Goal: Task Accomplishment & Management: Complete application form

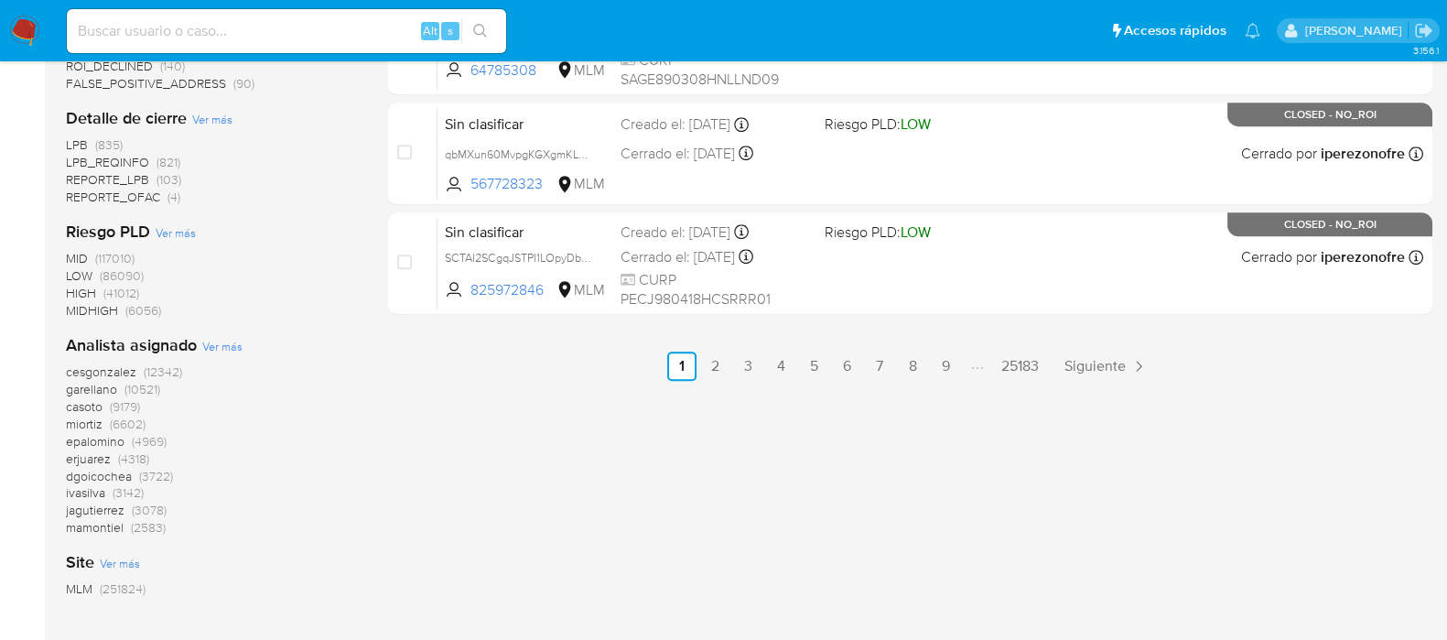
scroll to position [1108, 0]
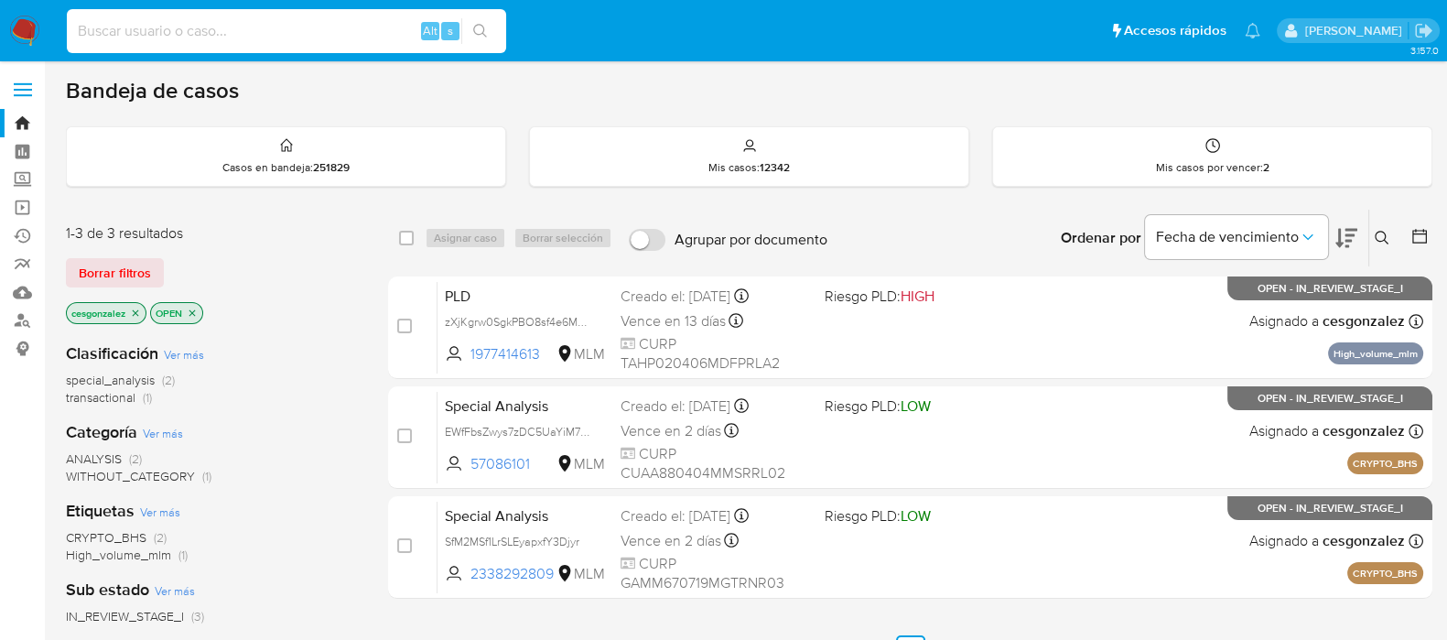
click at [305, 34] on input at bounding box center [286, 31] width 439 height 24
paste input "1997787760"
type input "1997787760"
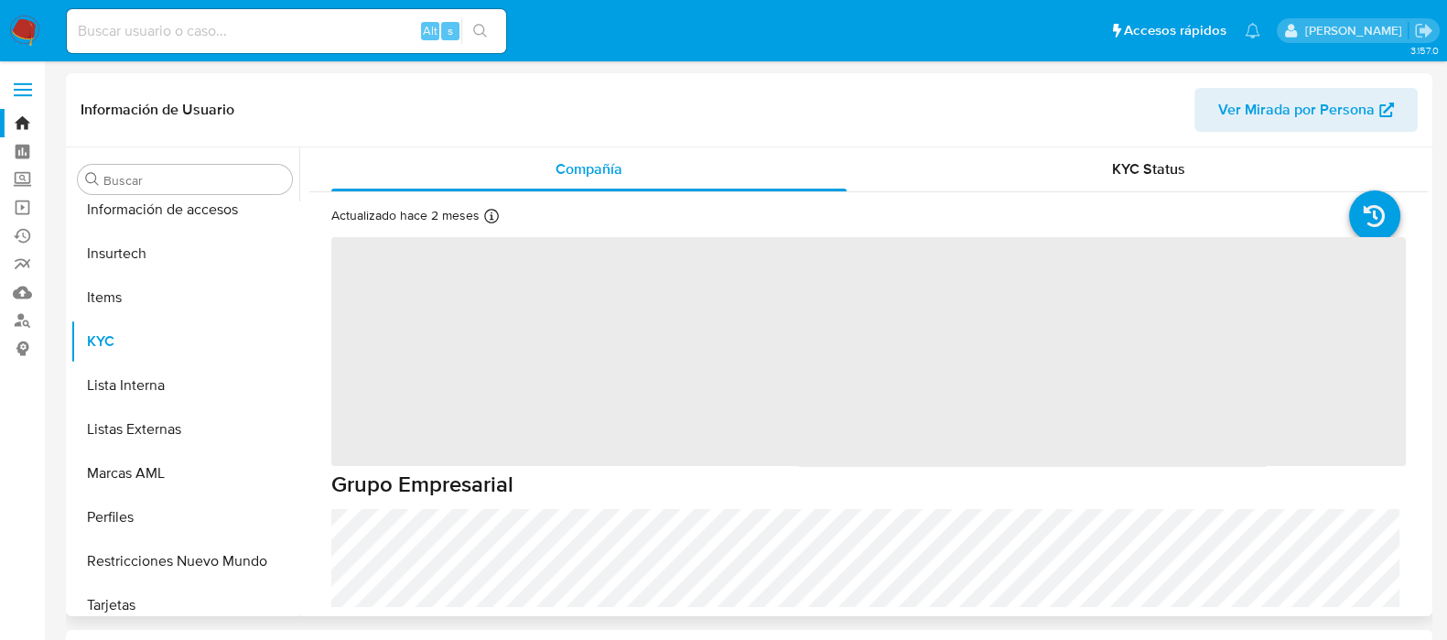
scroll to position [772, 0]
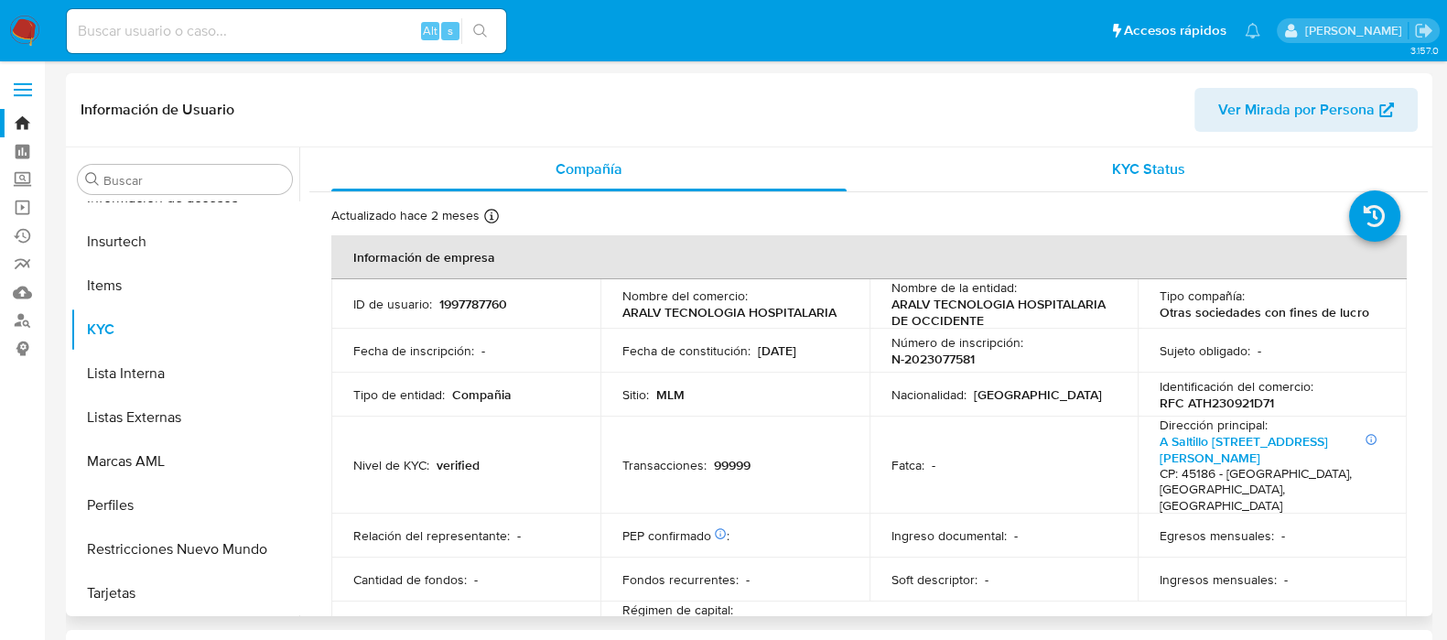
select select "10"
click at [142, 362] on button "Lista Interna" at bounding box center [177, 373] width 214 height 44
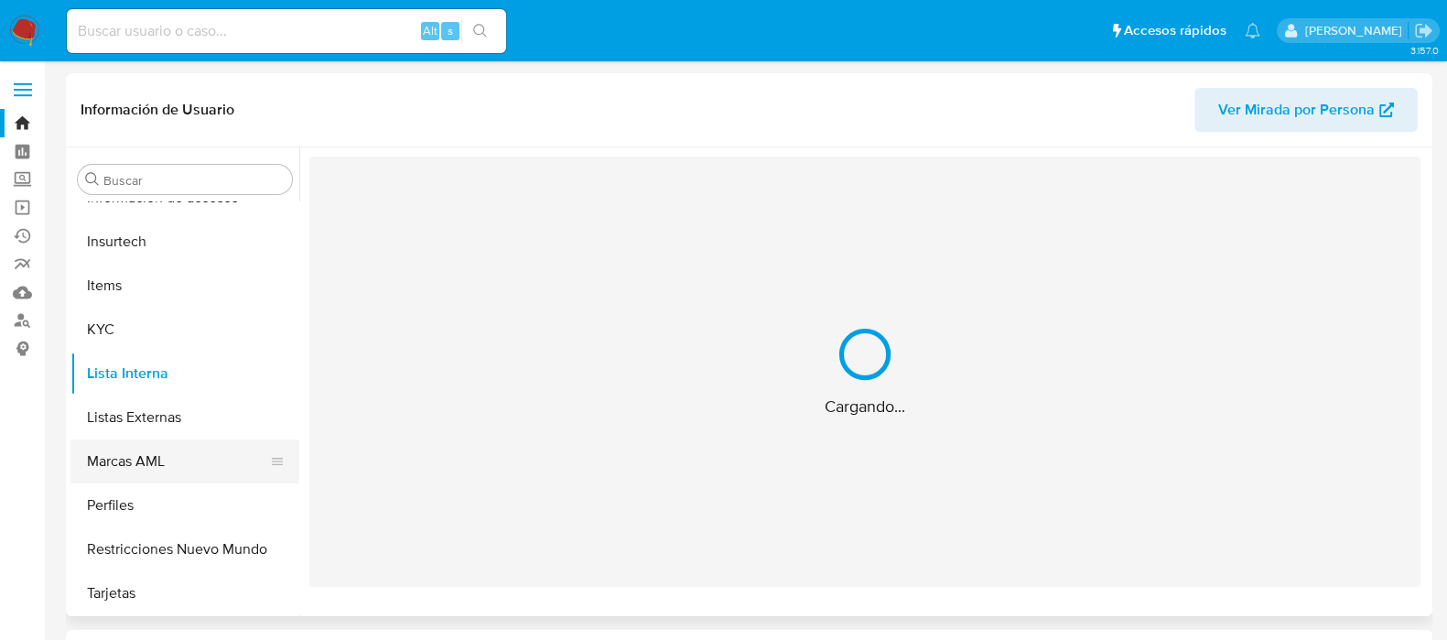
click at [176, 459] on button "Marcas AML" at bounding box center [177, 461] width 214 height 44
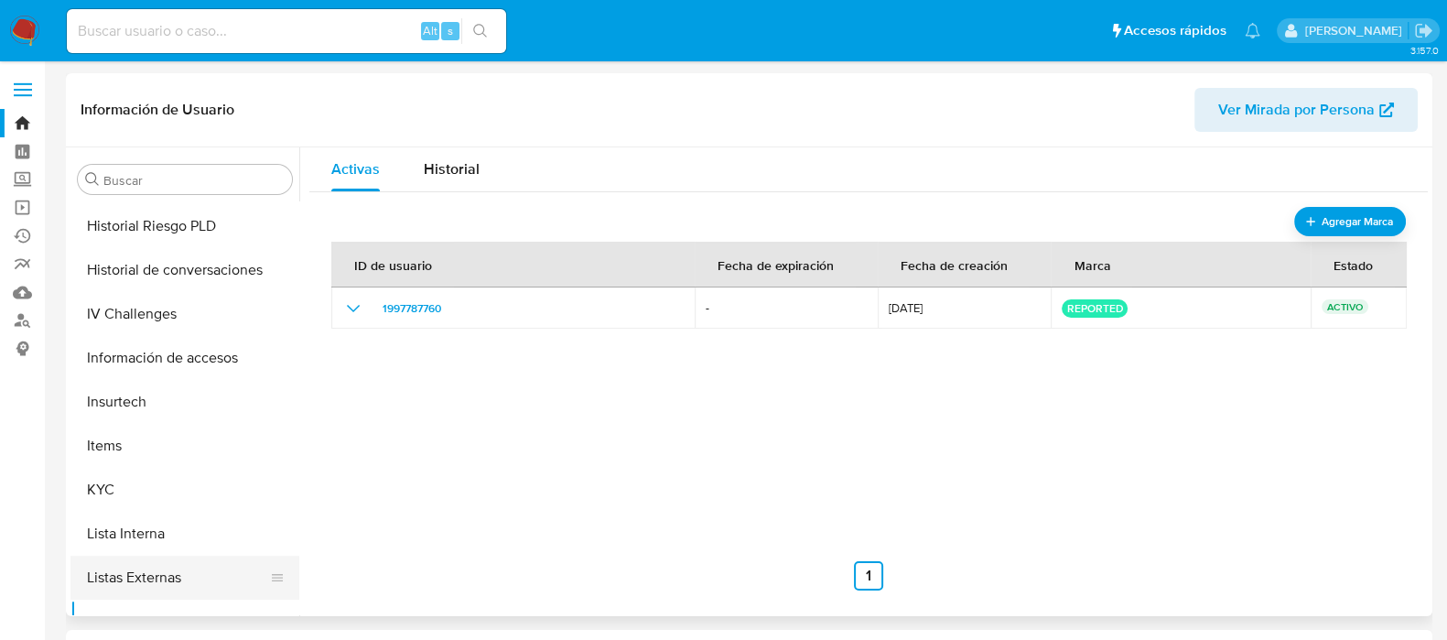
scroll to position [429, 0]
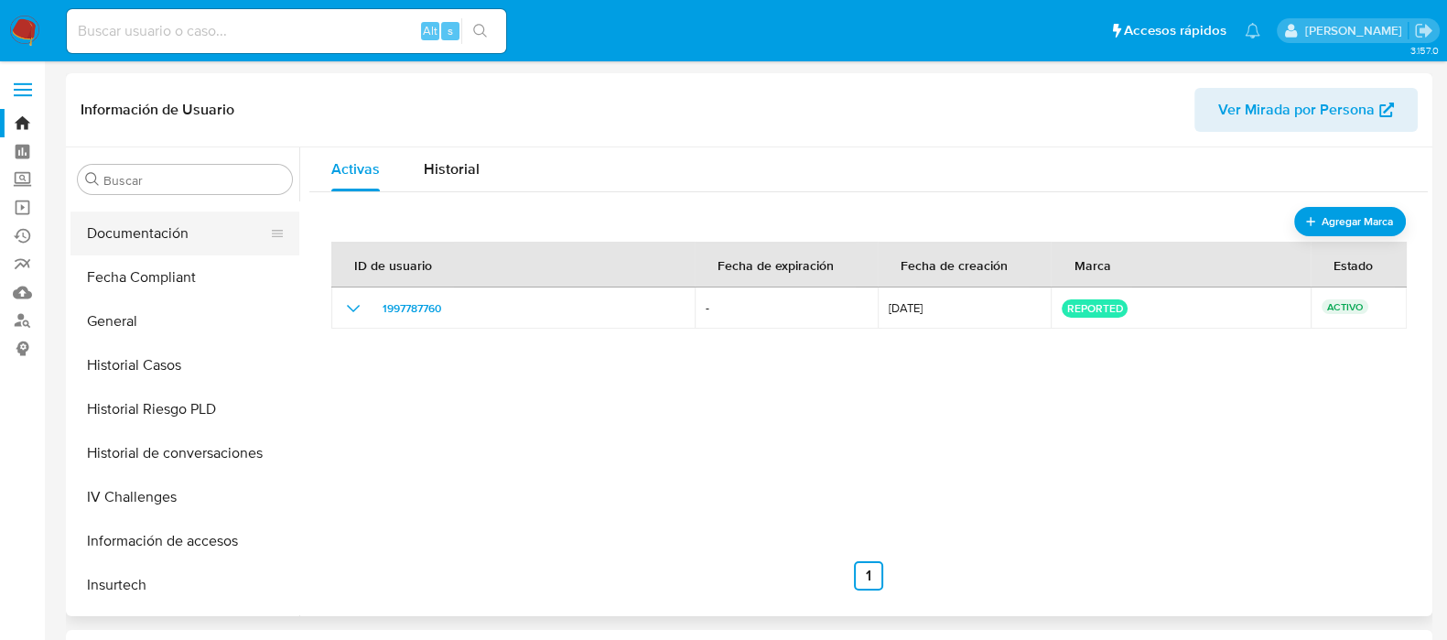
click at [183, 246] on button "Documentación" at bounding box center [177, 233] width 214 height 44
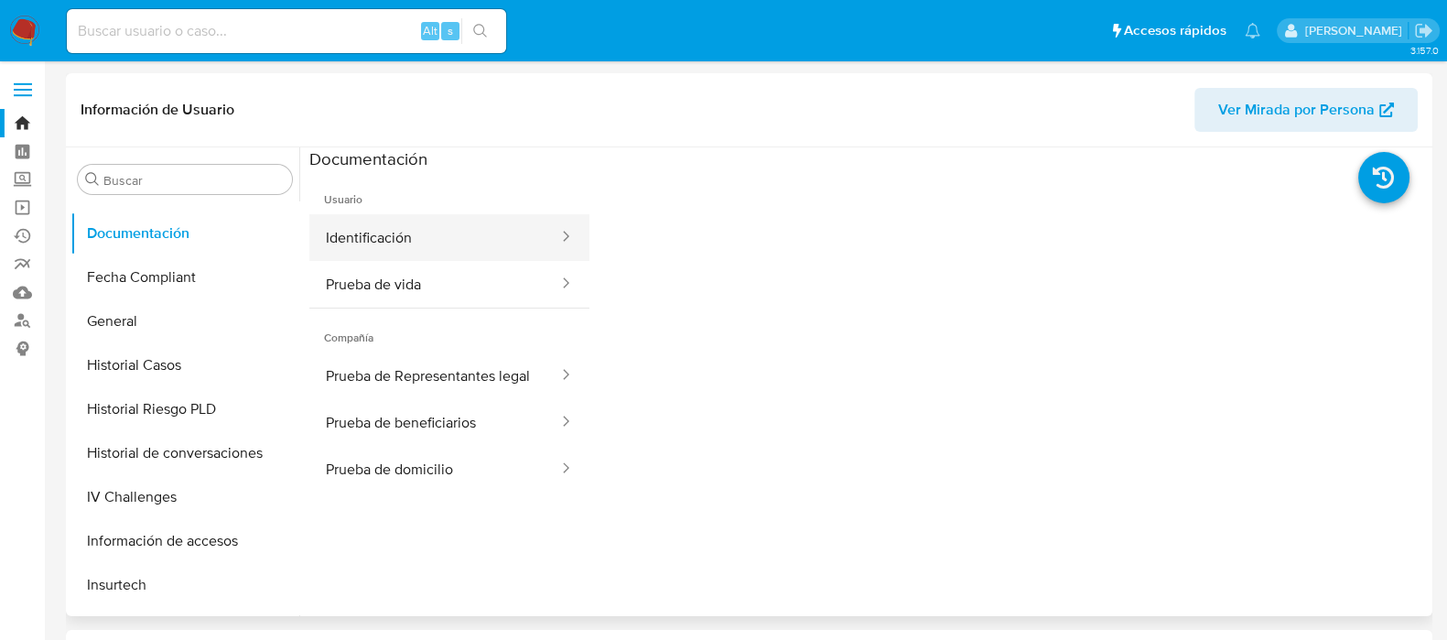
click at [443, 244] on button "Identificación" at bounding box center [434, 237] width 251 height 47
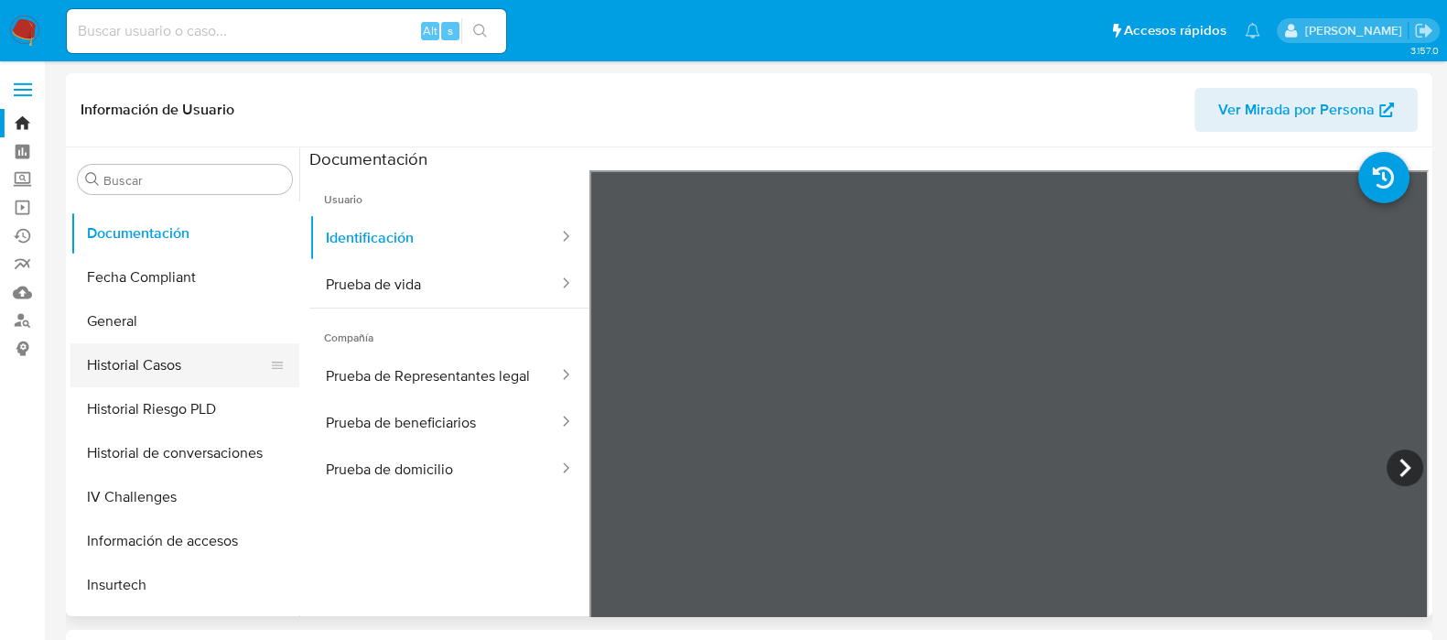
click at [205, 370] on button "Historial Casos" at bounding box center [177, 365] width 214 height 44
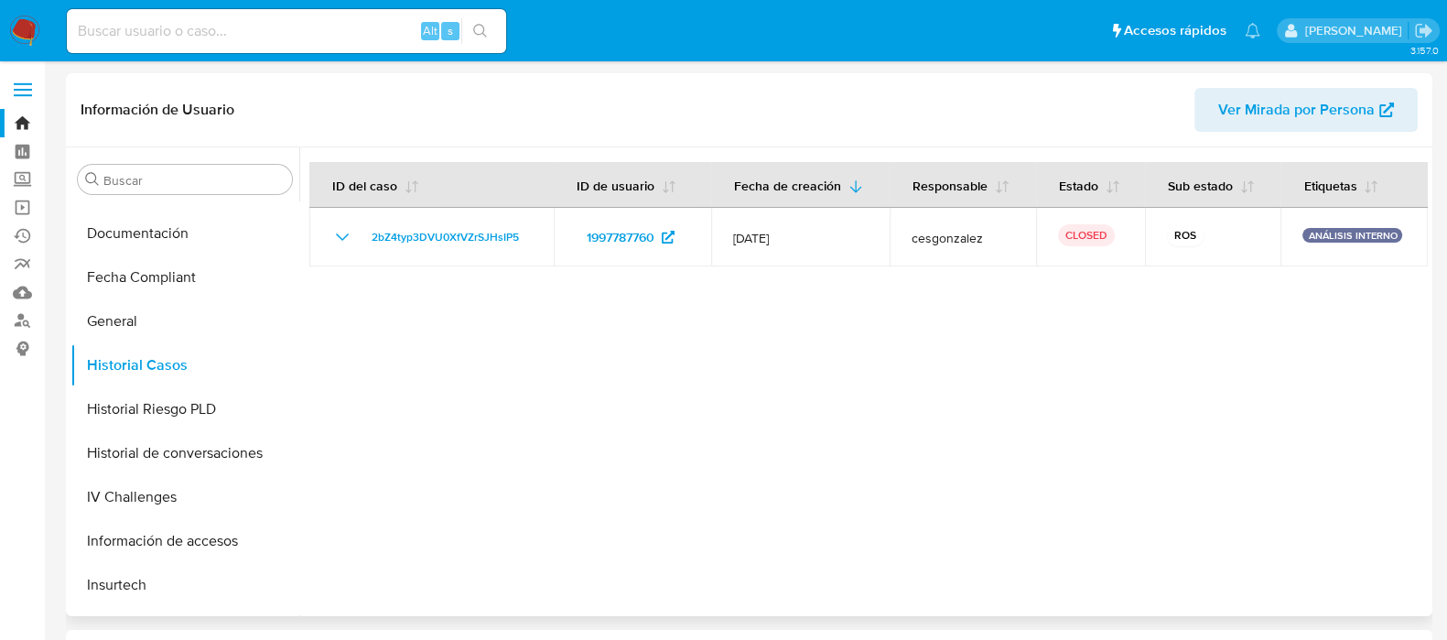
click at [485, 240] on span "2bZ4typ3DVU0XfVZrSJHsIP5" at bounding box center [445, 237] width 147 height 22
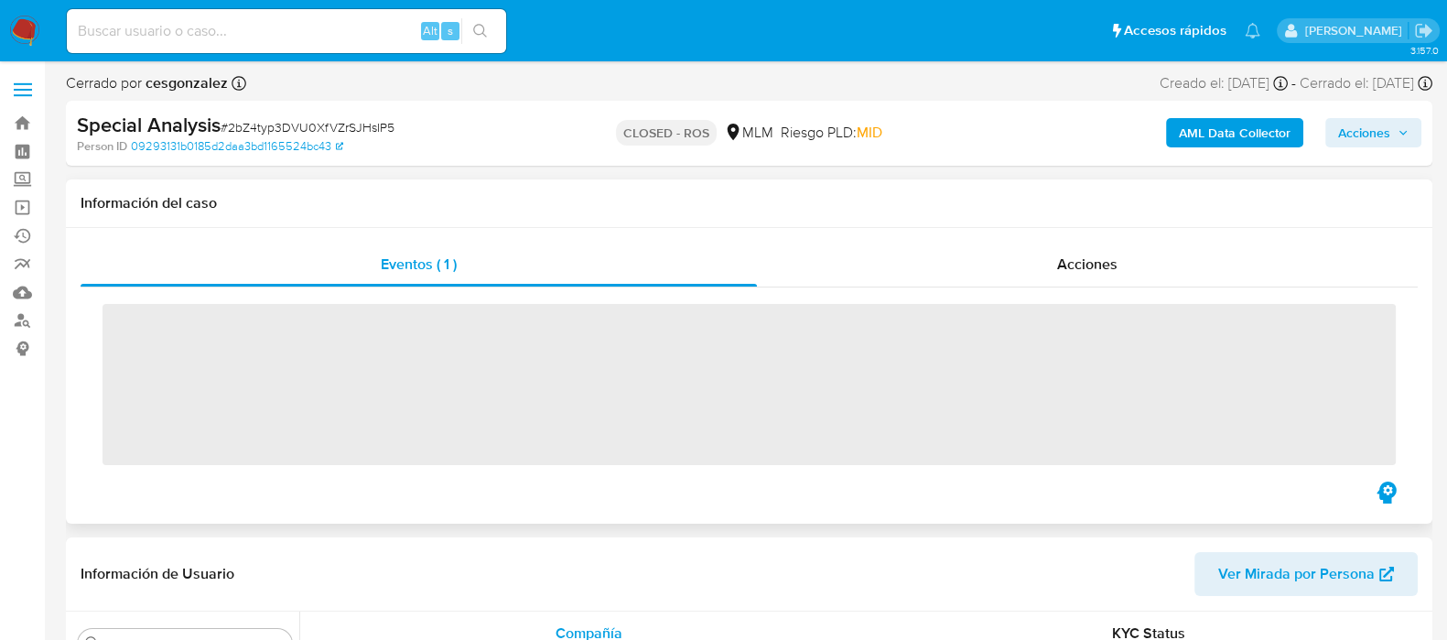
scroll to position [772, 0]
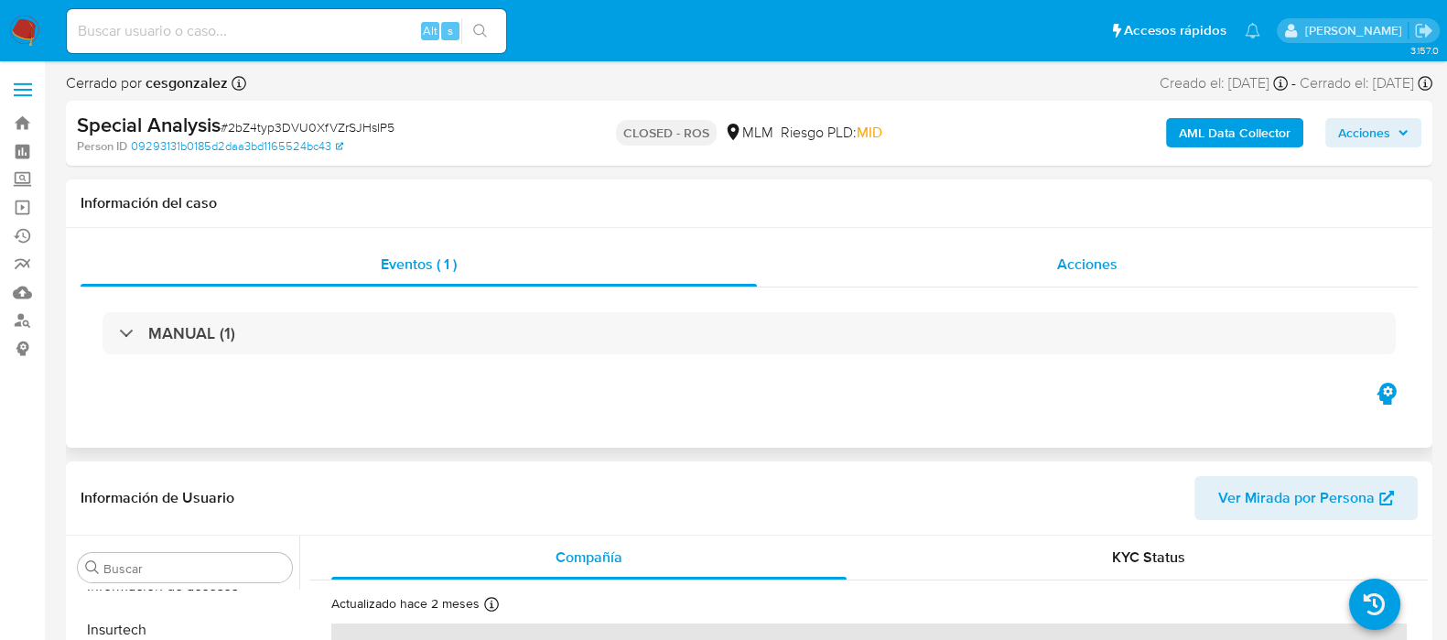
select select "10"
click at [1109, 269] on span "Acciones" at bounding box center [1087, 264] width 60 height 21
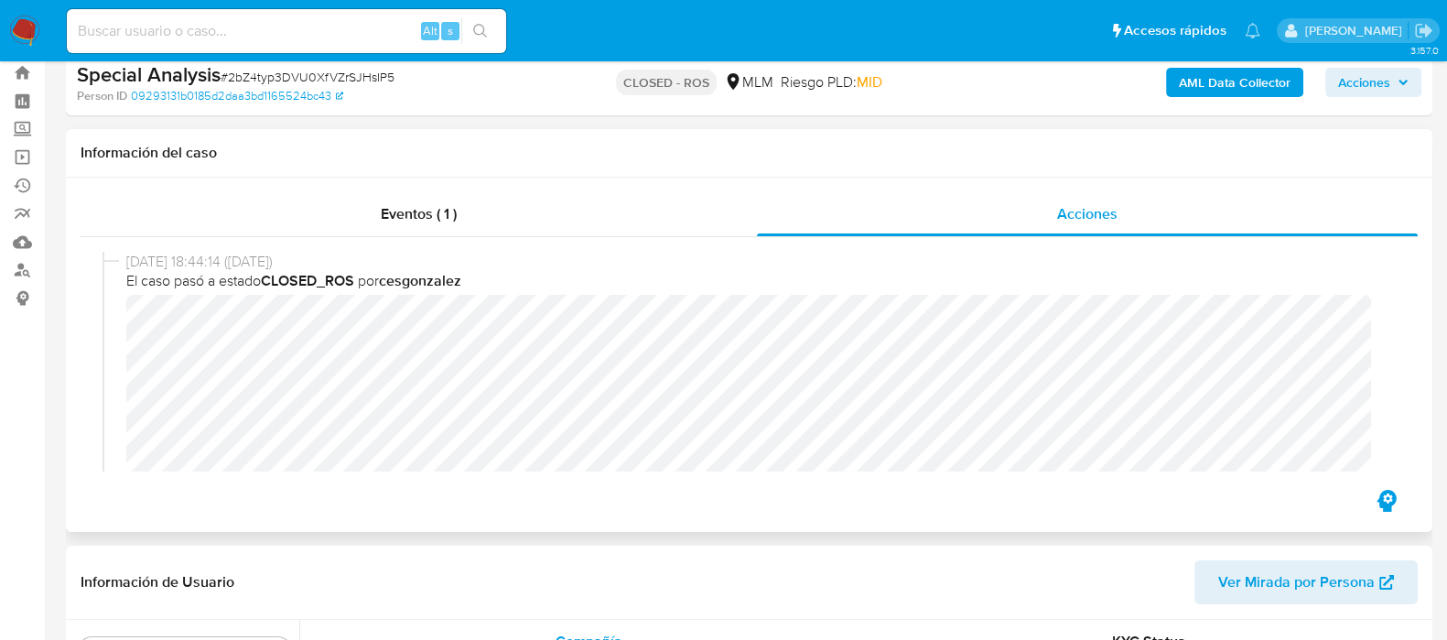
scroll to position [0, 0]
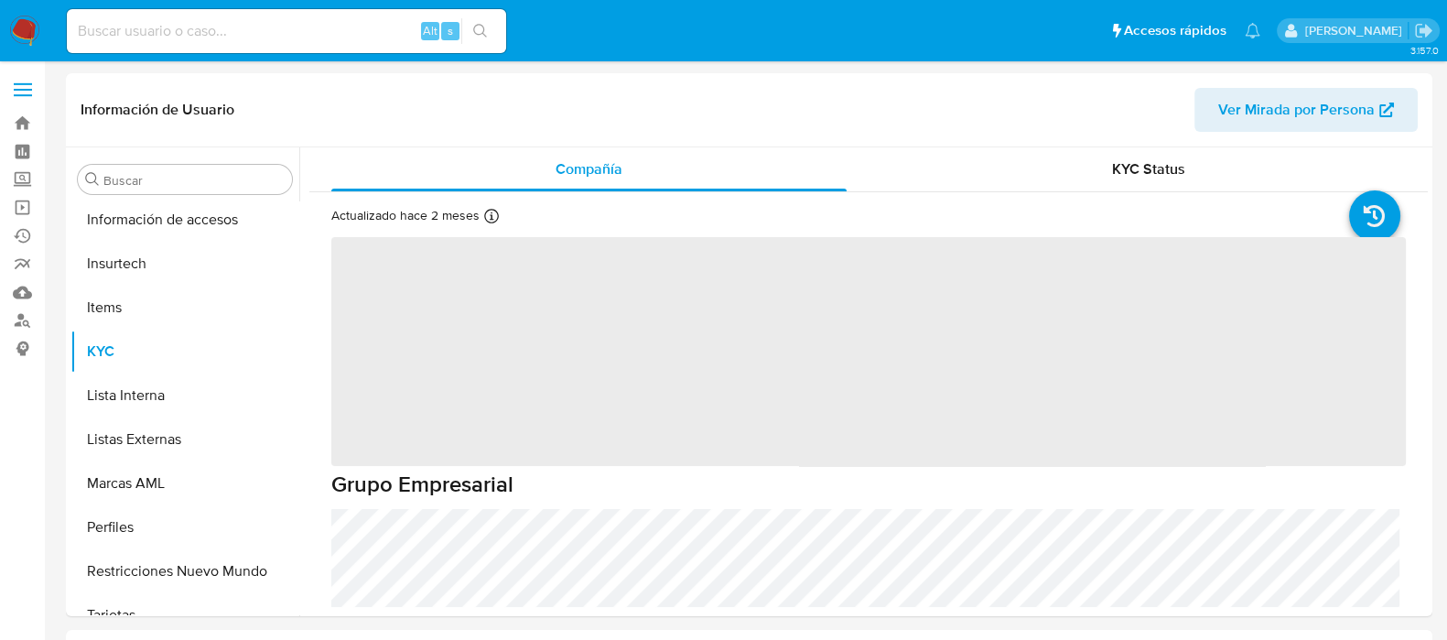
scroll to position [772, 0]
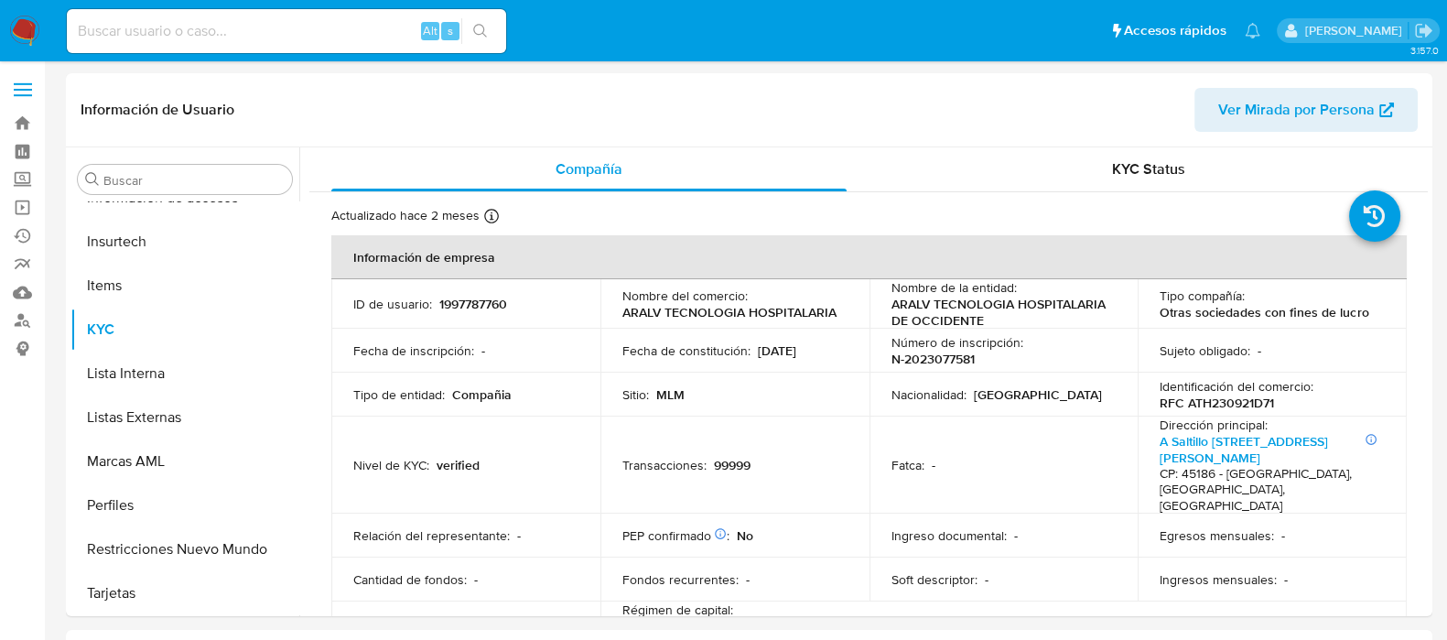
select select "10"
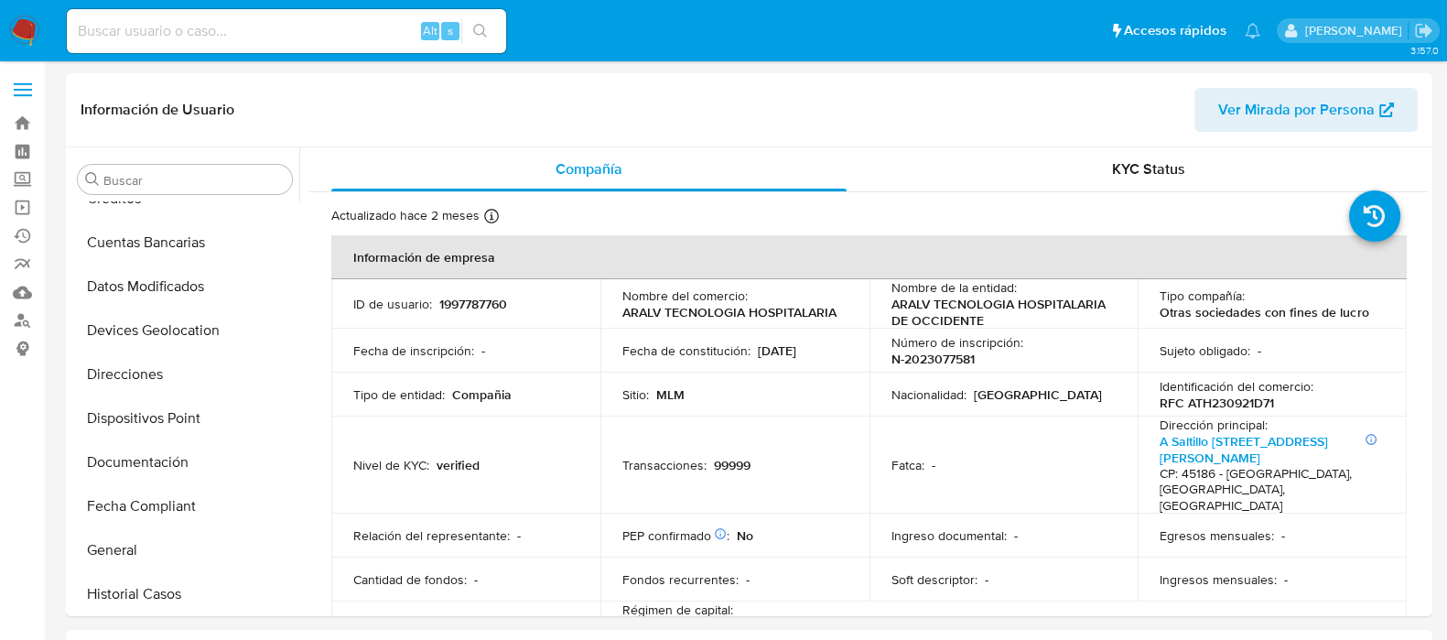
click at [254, 15] on div "Alt s" at bounding box center [286, 31] width 439 height 44
click at [261, 25] on input at bounding box center [286, 31] width 439 height 24
paste input "2305731042"
type input "2305731042"
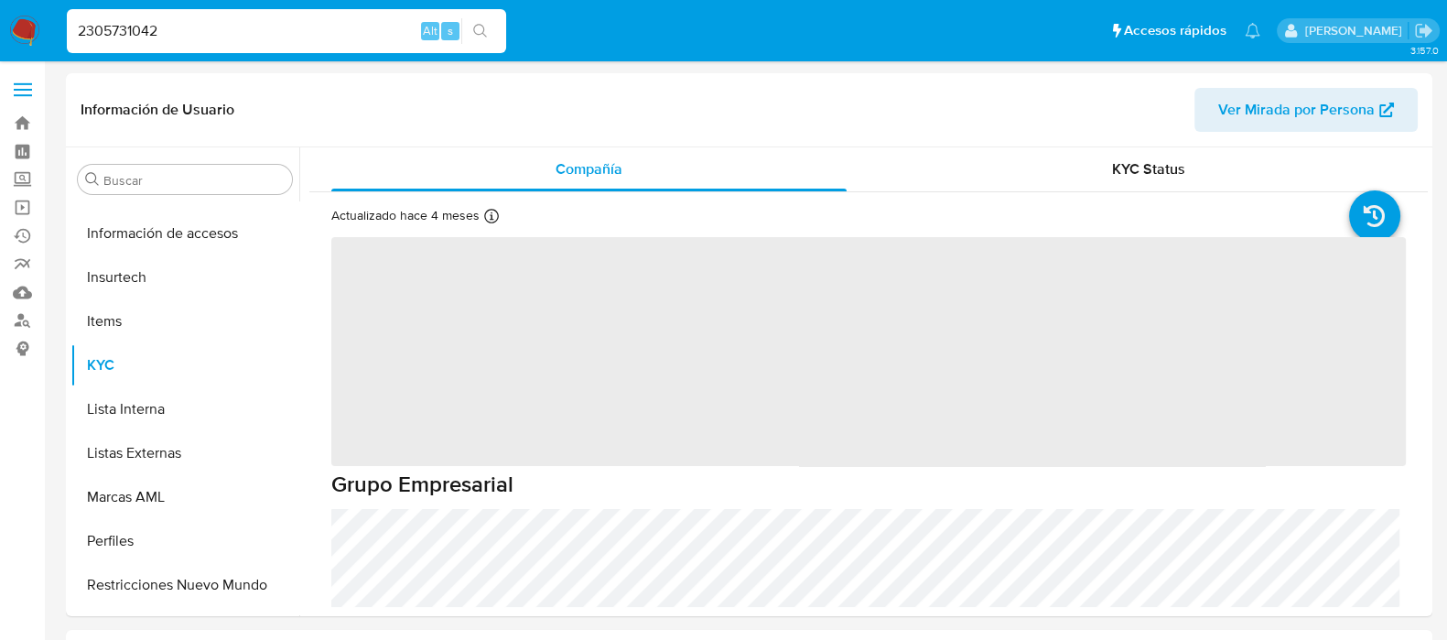
scroll to position [772, 0]
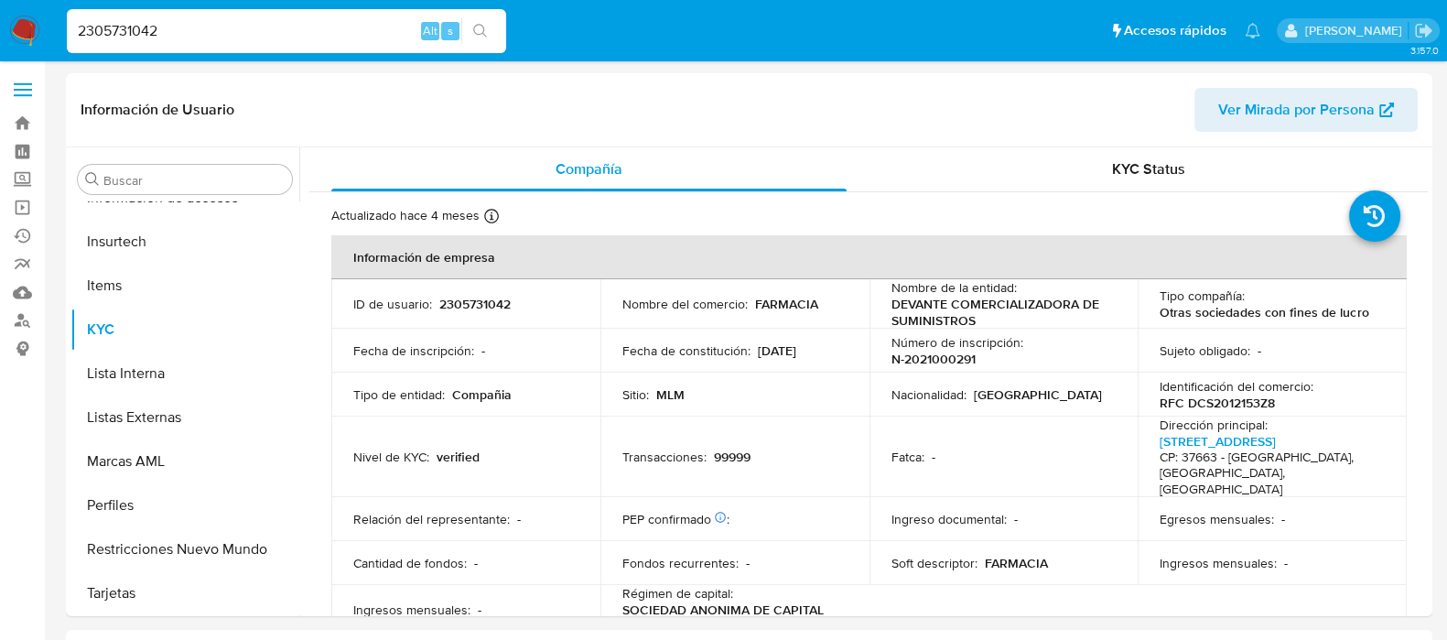
select select "10"
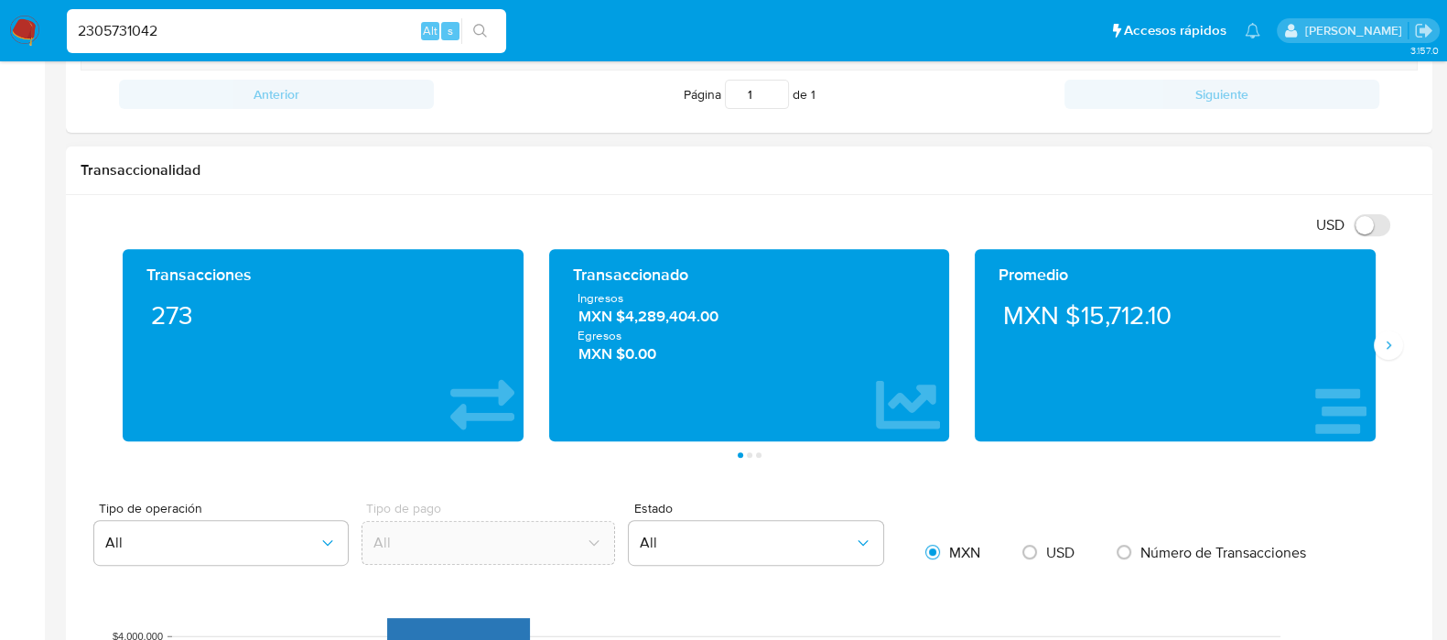
scroll to position [686, 0]
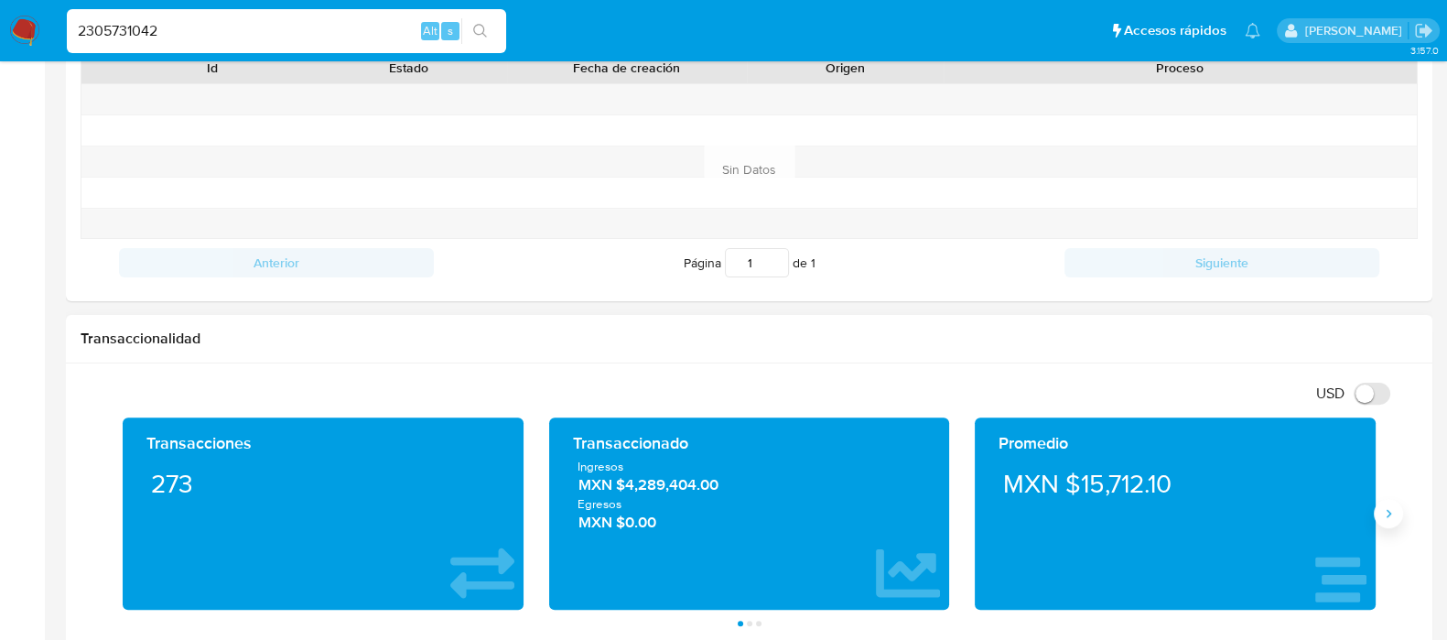
click at [1397, 519] on button "Siguiente" at bounding box center [1388, 513] width 29 height 29
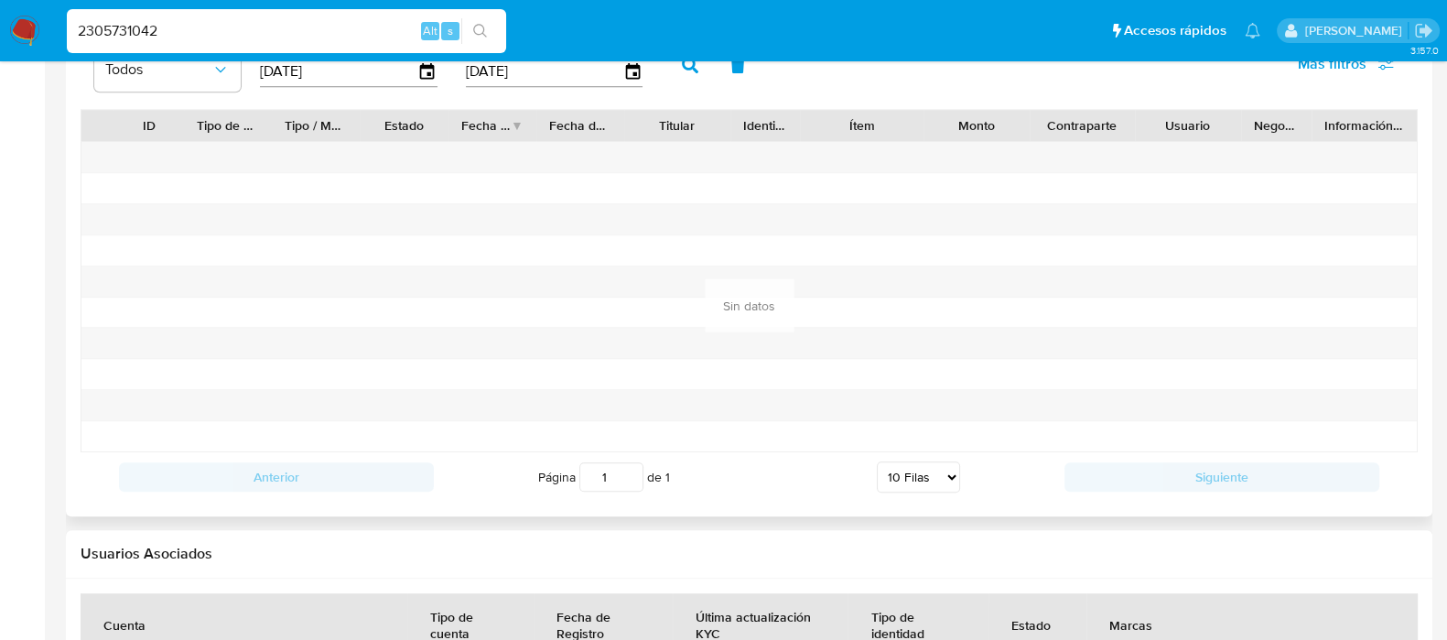
scroll to position [1601, 0]
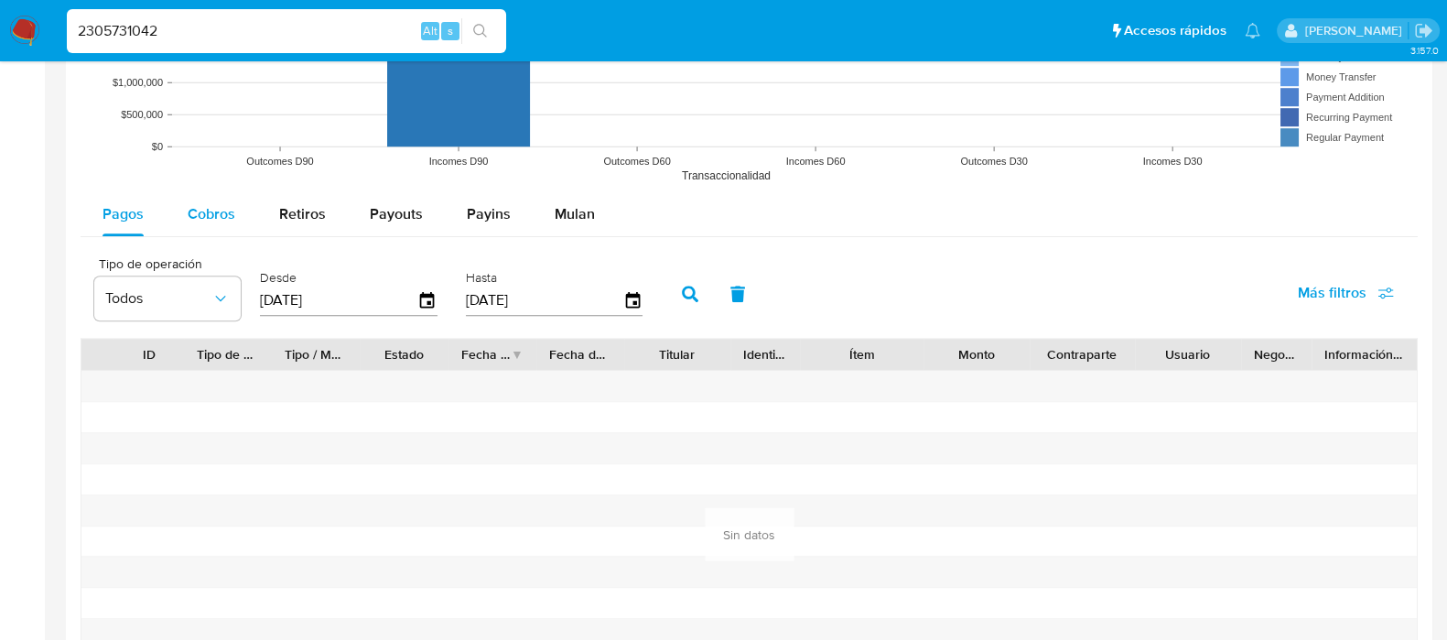
click at [214, 217] on span "Cobros" at bounding box center [212, 213] width 48 height 21
select select "10"
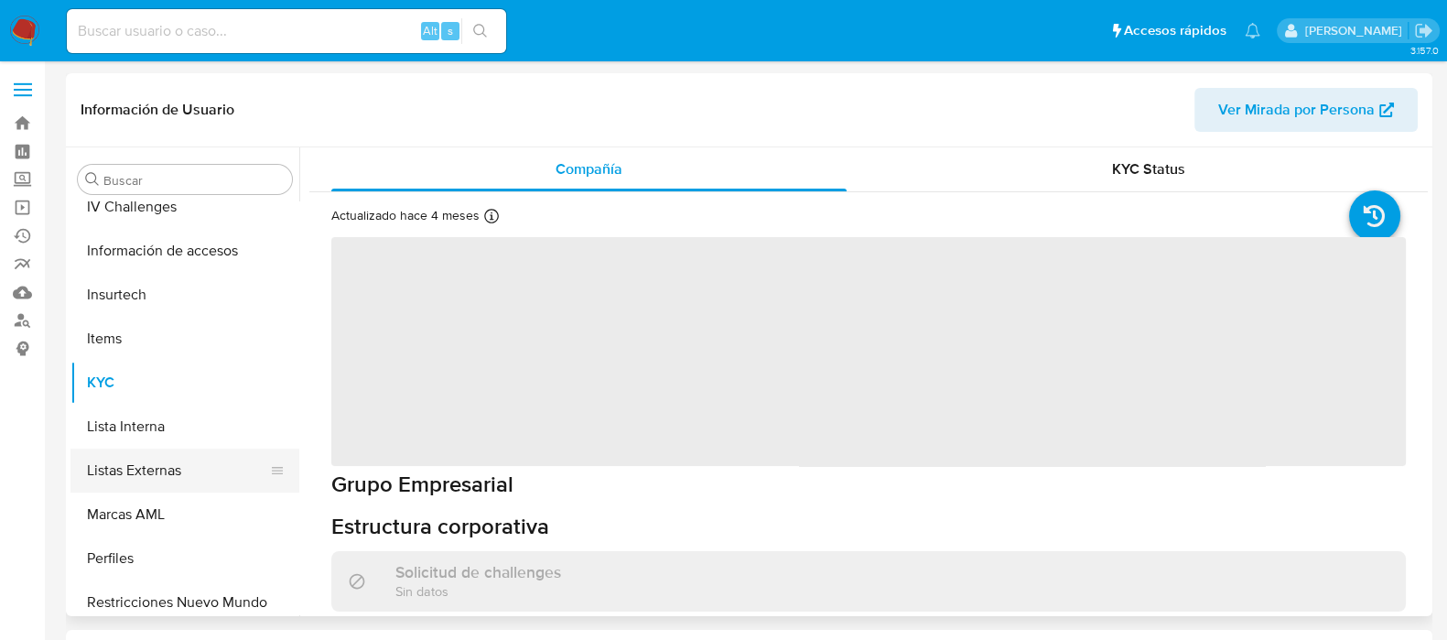
scroll to position [772, 0]
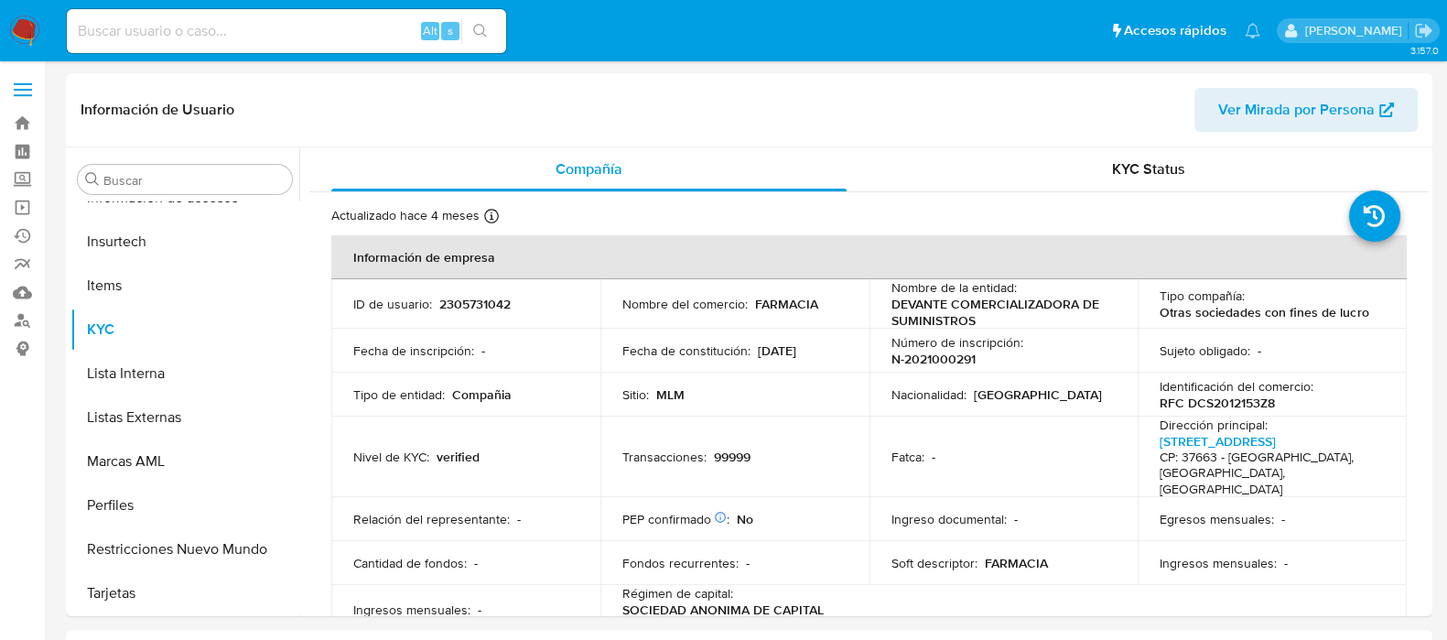
select select "10"
click at [38, 11] on nav "Pausado Ver notificaciones Alt s Accesos rápidos Presiona las siguientes teclas…" at bounding box center [723, 30] width 1447 height 61
click at [19, 21] on img at bounding box center [24, 31] width 31 height 31
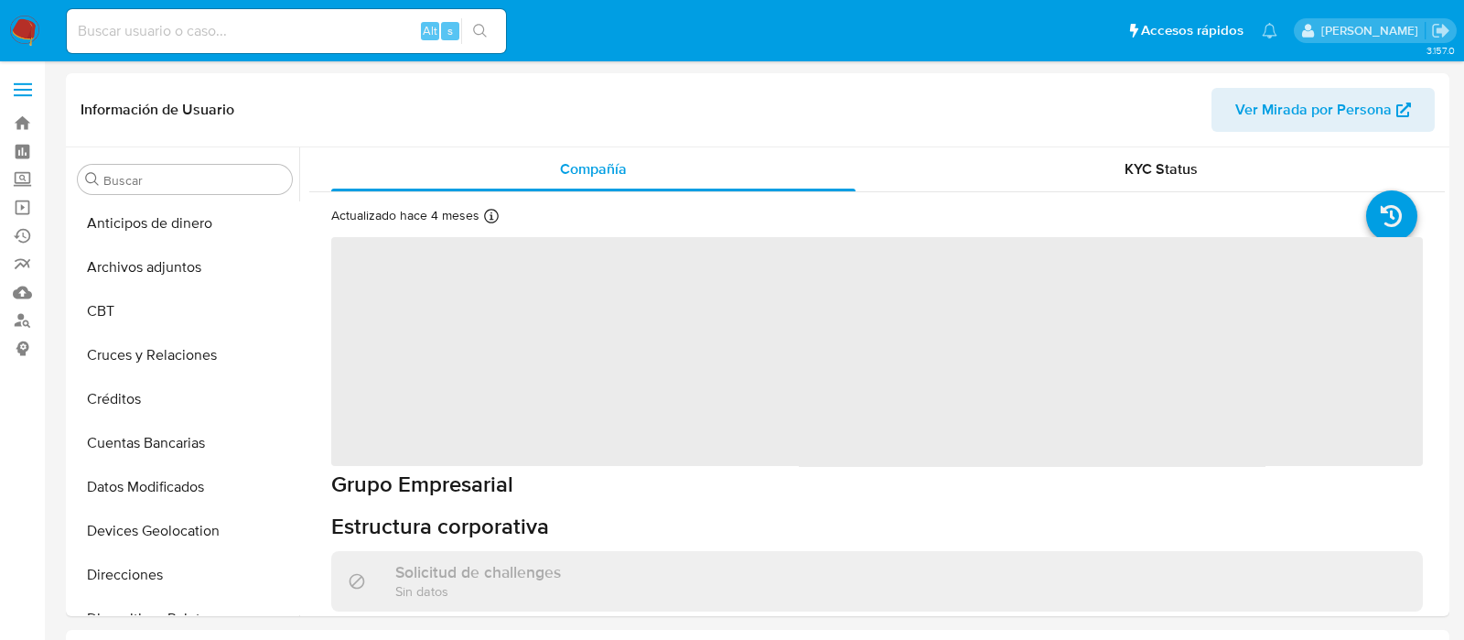
select select "10"
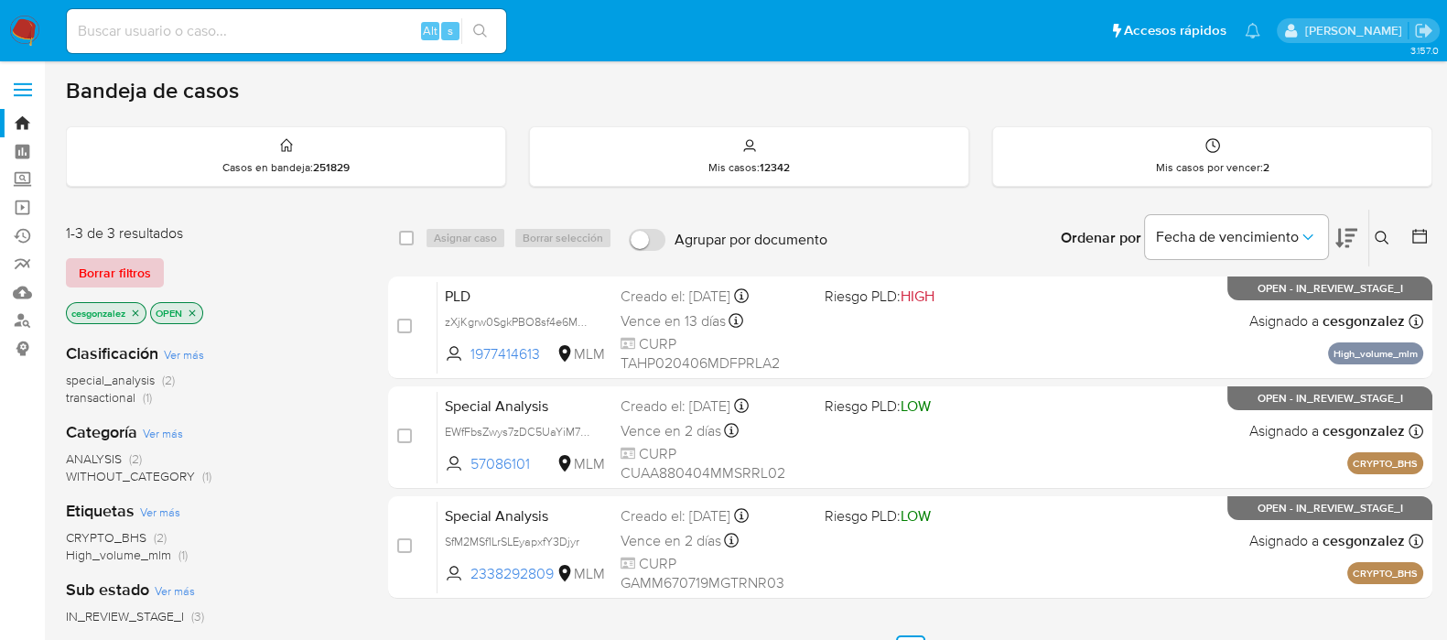
click at [127, 260] on span "Borrar filtros" at bounding box center [115, 273] width 72 height 26
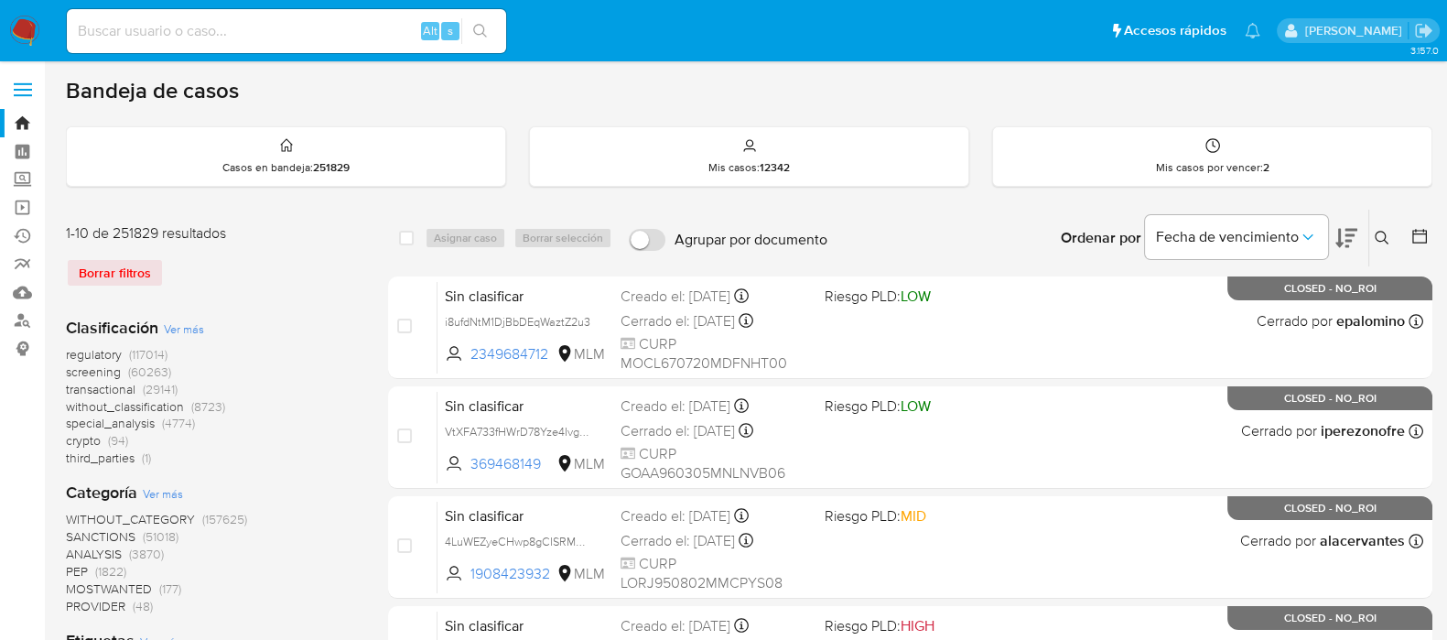
click at [1384, 237] on icon at bounding box center [1382, 238] width 14 height 14
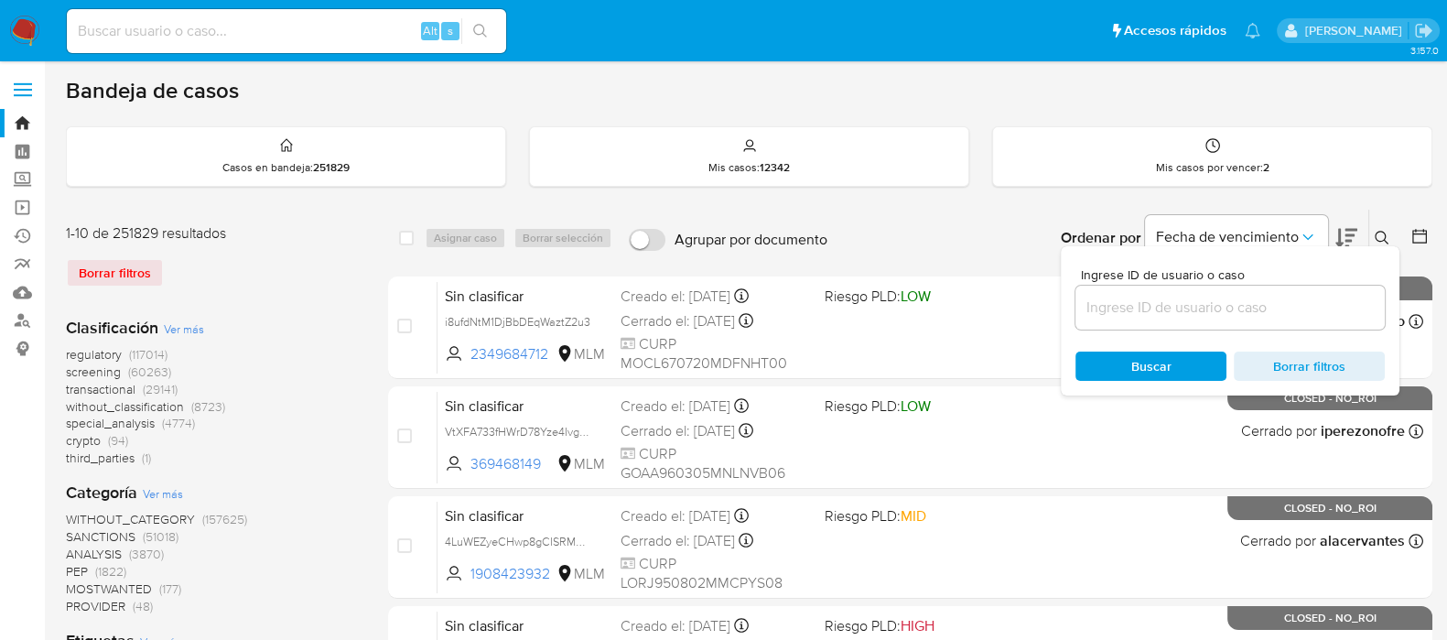
click at [1263, 311] on input at bounding box center [1229, 308] width 309 height 24
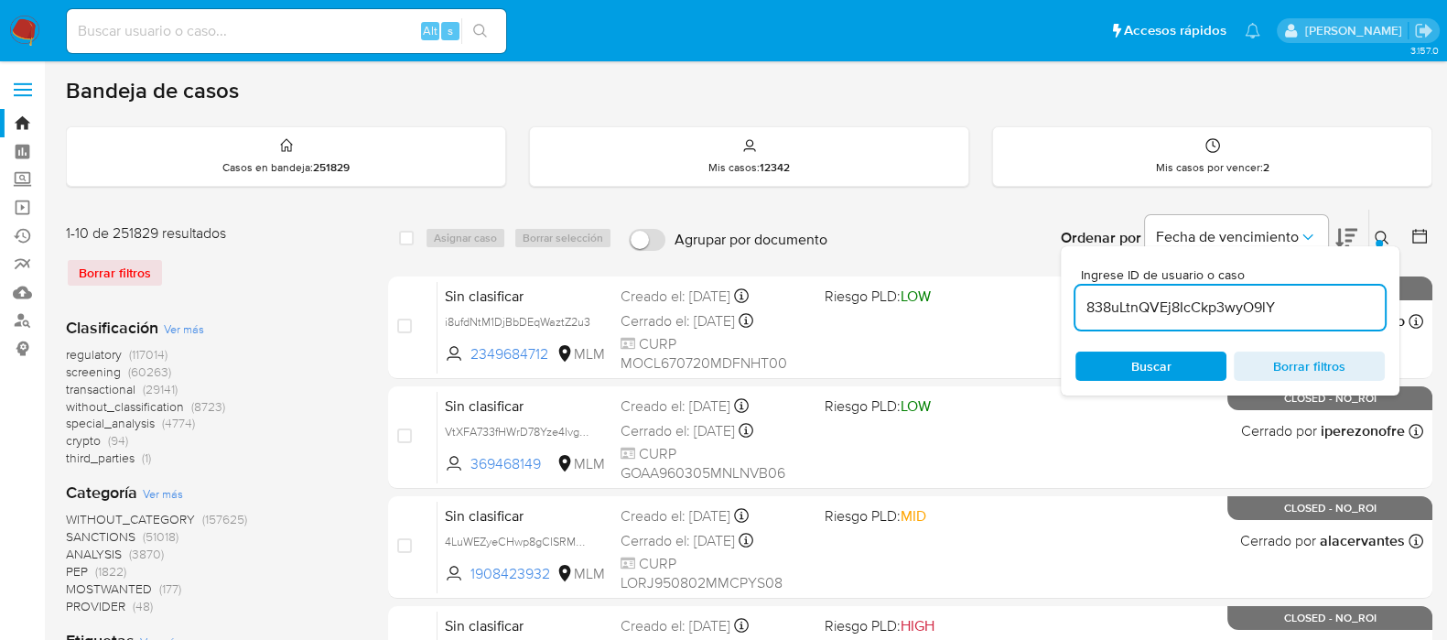
type input "838uLtnQVEj8IcCkp3wyO9lY"
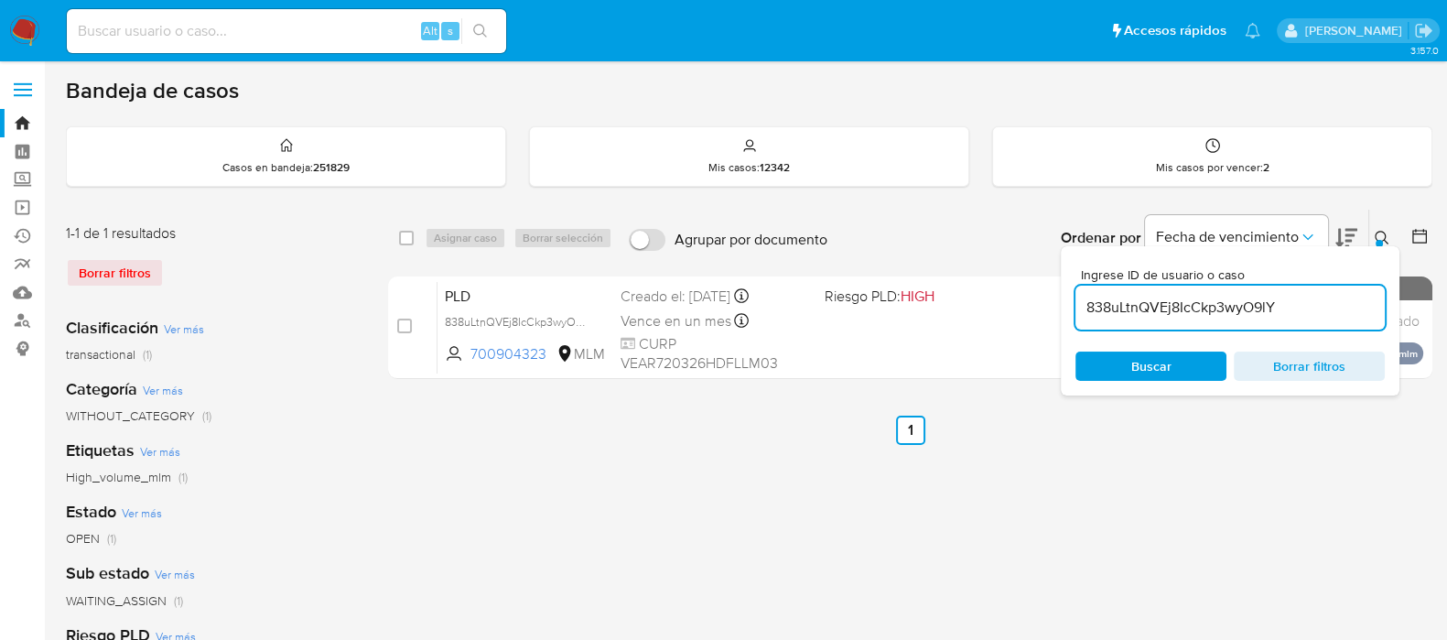
click at [1382, 234] on icon at bounding box center [1382, 238] width 15 height 15
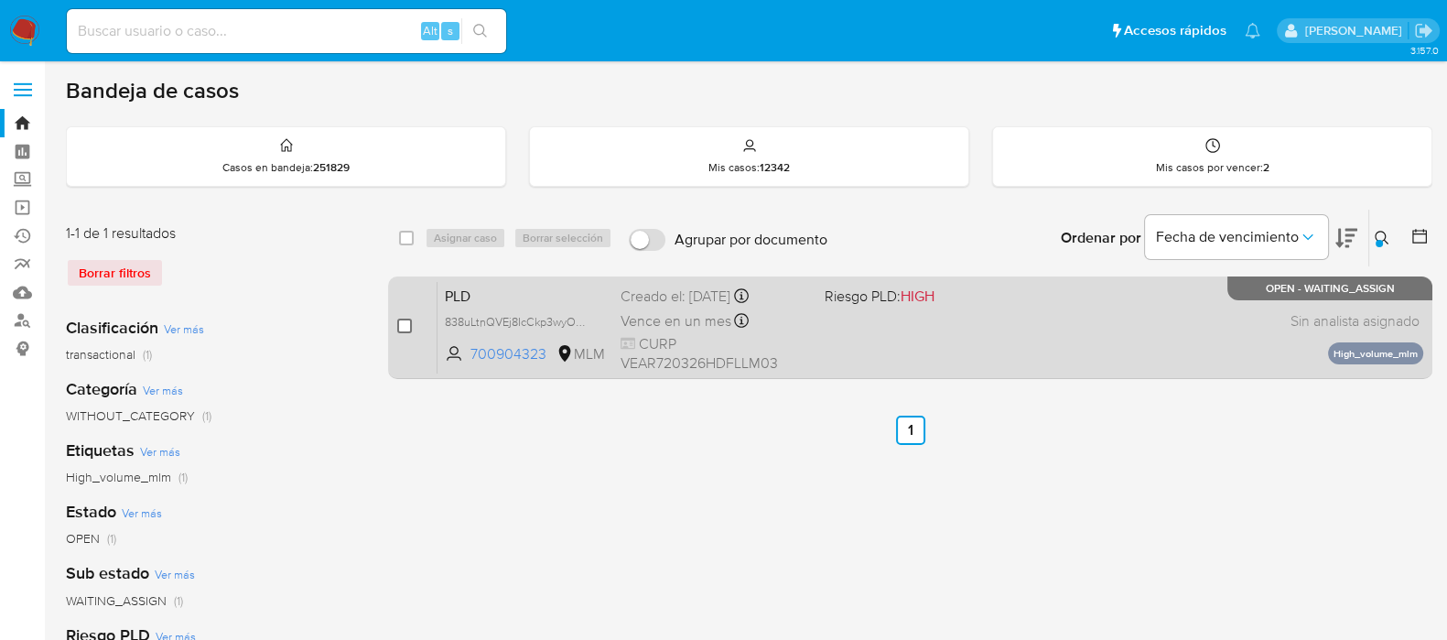
click at [405, 321] on input "checkbox" at bounding box center [404, 325] width 15 height 15
checkbox input "true"
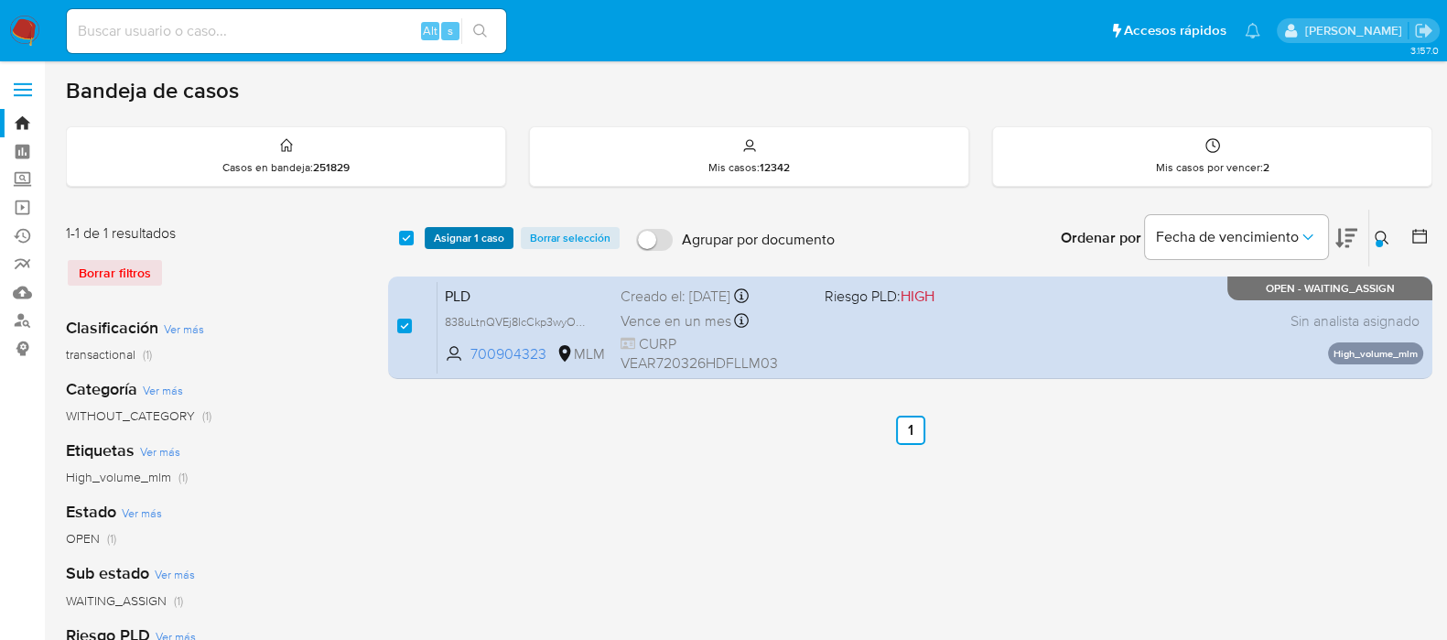
click at [467, 242] on span "Asignar 1 caso" at bounding box center [469, 238] width 70 height 18
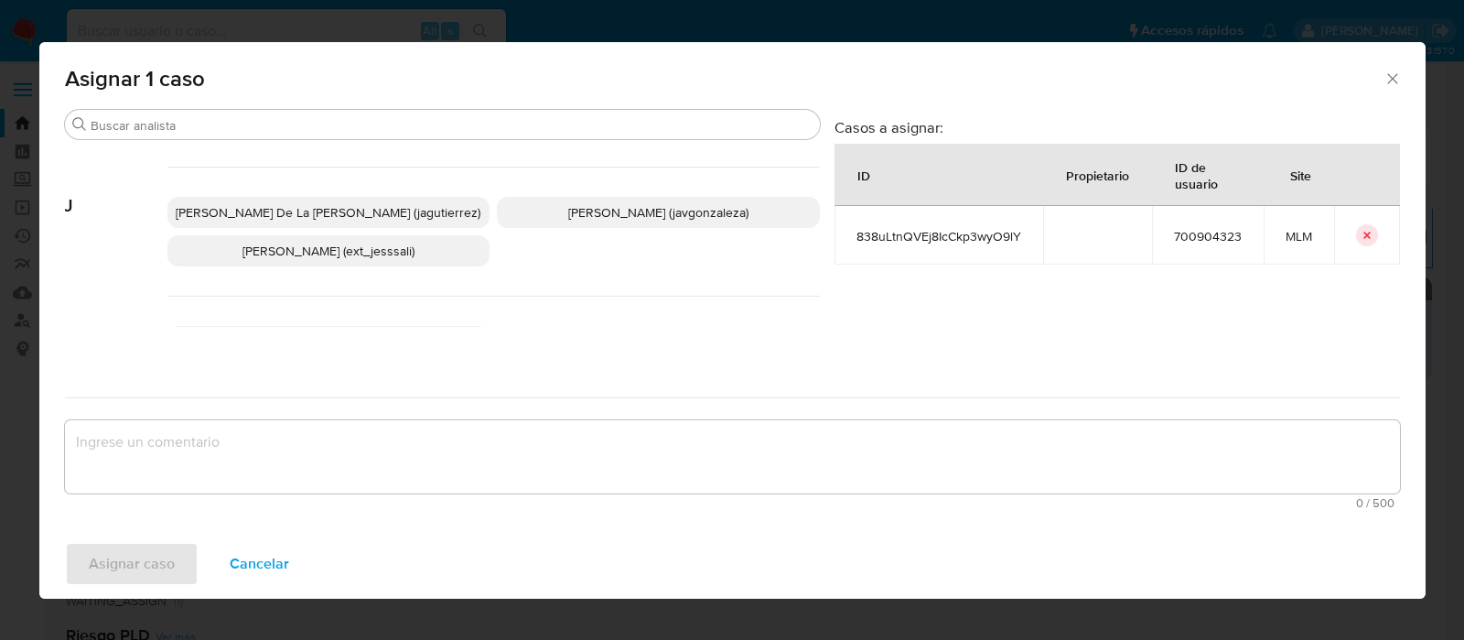
scroll to position [686, 0]
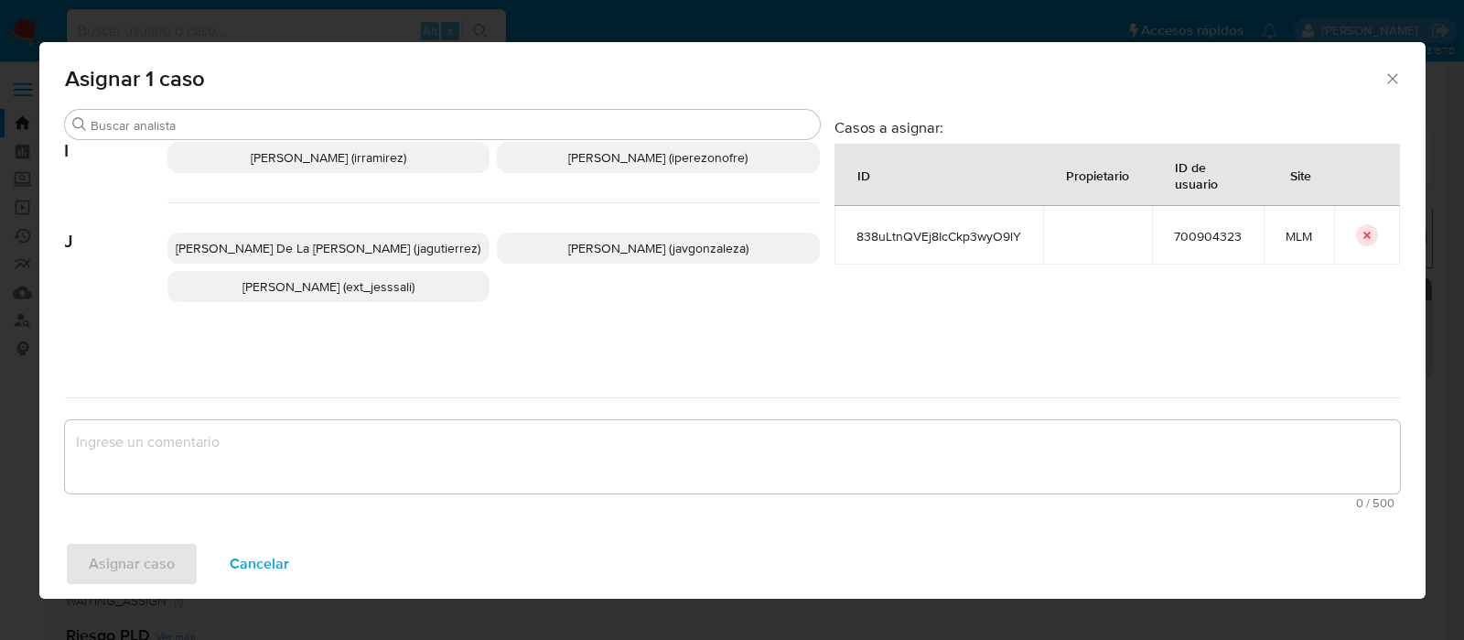
click at [575, 254] on span "Javier Enrique Gonzalez (javgonzaleza)" at bounding box center [658, 248] width 180 height 18
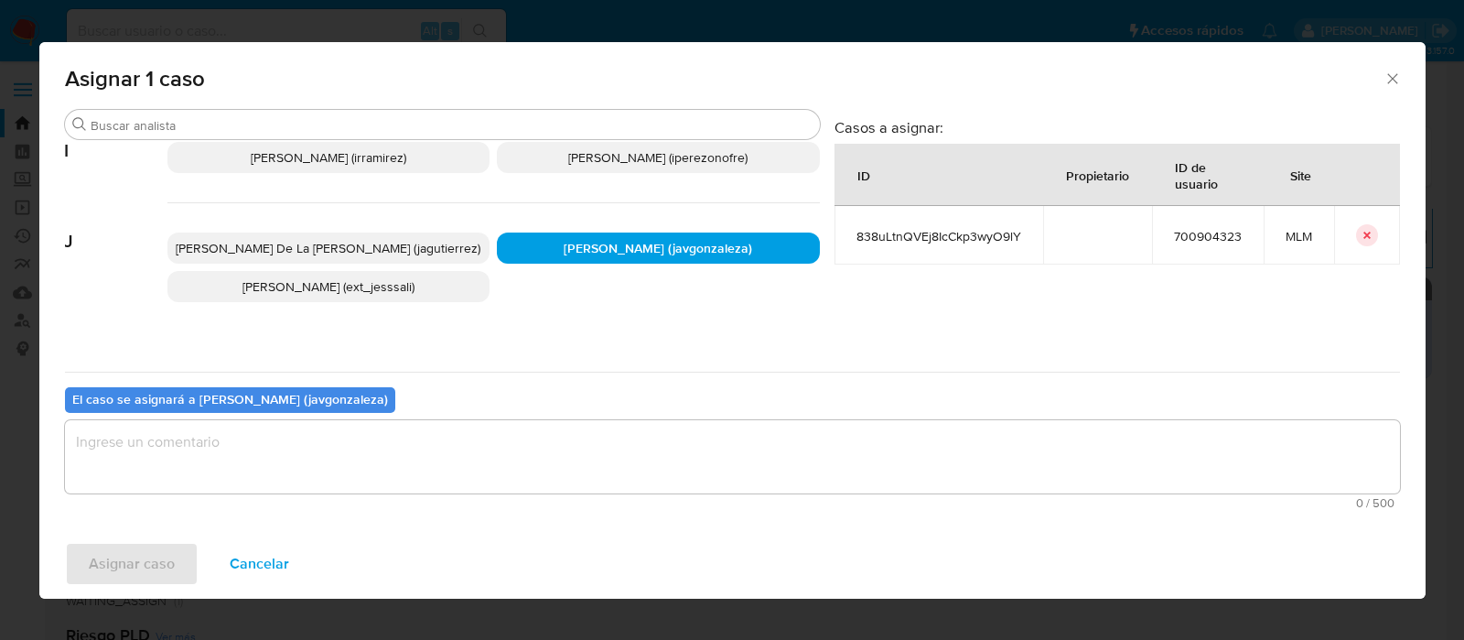
drag, startPoint x: 411, startPoint y: 448, endPoint x: 378, endPoint y: 464, distance: 36.8
click at [410, 448] on textarea "assign-modal" at bounding box center [732, 456] width 1335 height 73
click at [146, 530] on div "Asignar caso Cancelar" at bounding box center [732, 564] width 1387 height 70
click at [141, 544] on span "Asignar caso" at bounding box center [132, 564] width 86 height 40
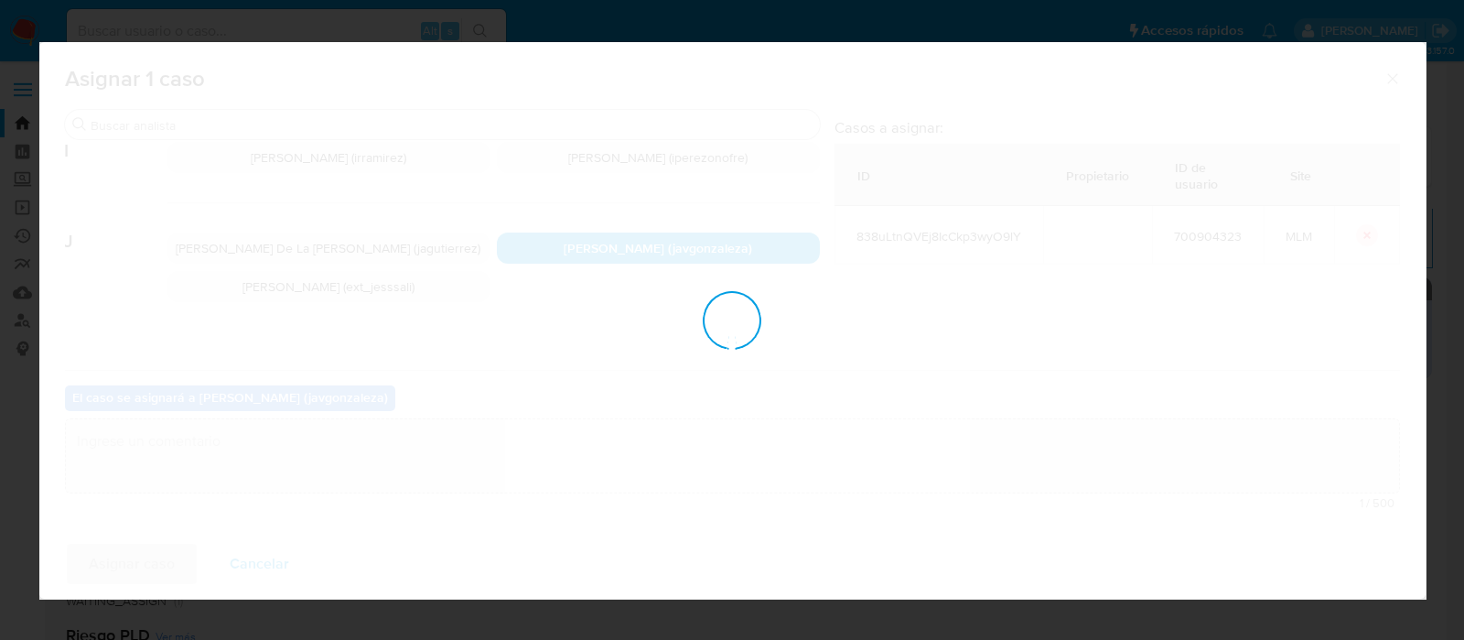
checkbox input "false"
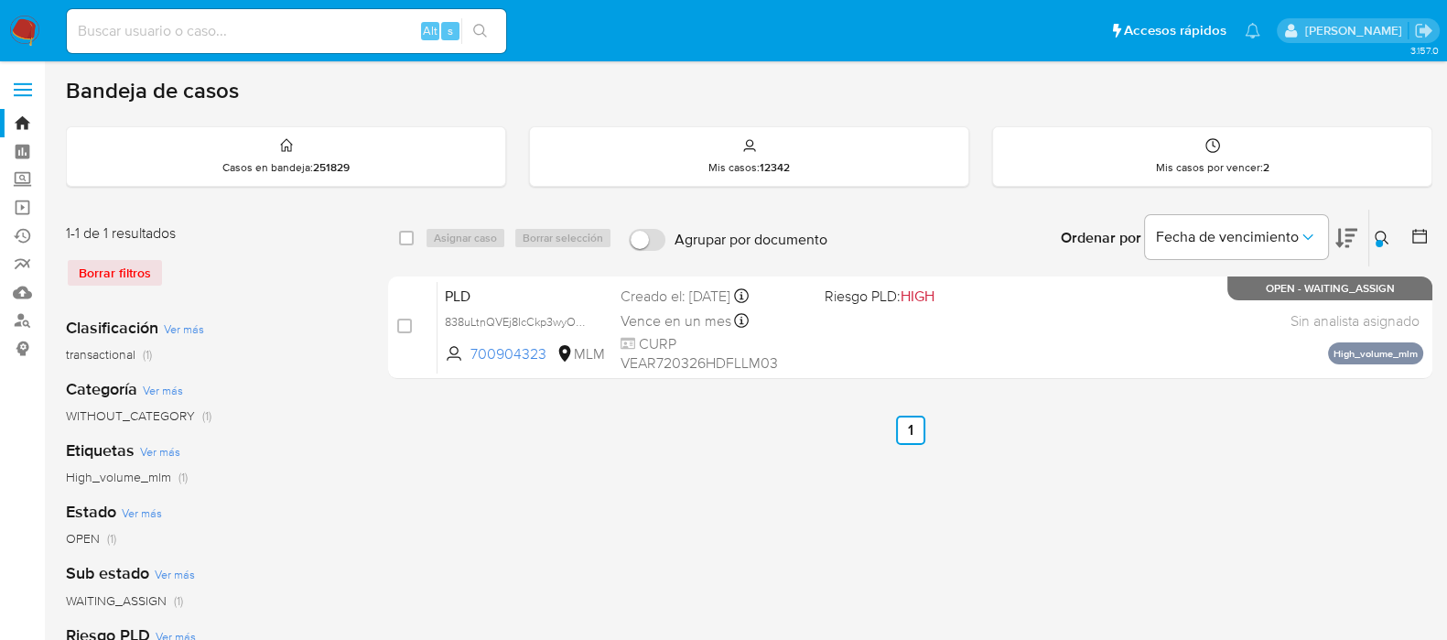
click at [1337, 562] on div "select-all-cases-checkbox Asignar caso Borrar selección Agrupar por documento O…" at bounding box center [910, 611] width 1044 height 804
click at [1377, 476] on div "select-all-cases-checkbox Asignar caso Borrar selección Agrupar por documento O…" at bounding box center [910, 611] width 1044 height 804
click at [386, 326] on div "1-1 de 1 resultados Borrar filtros Clasificación Ver más transactional (1) Cate…" at bounding box center [749, 611] width 1366 height 804
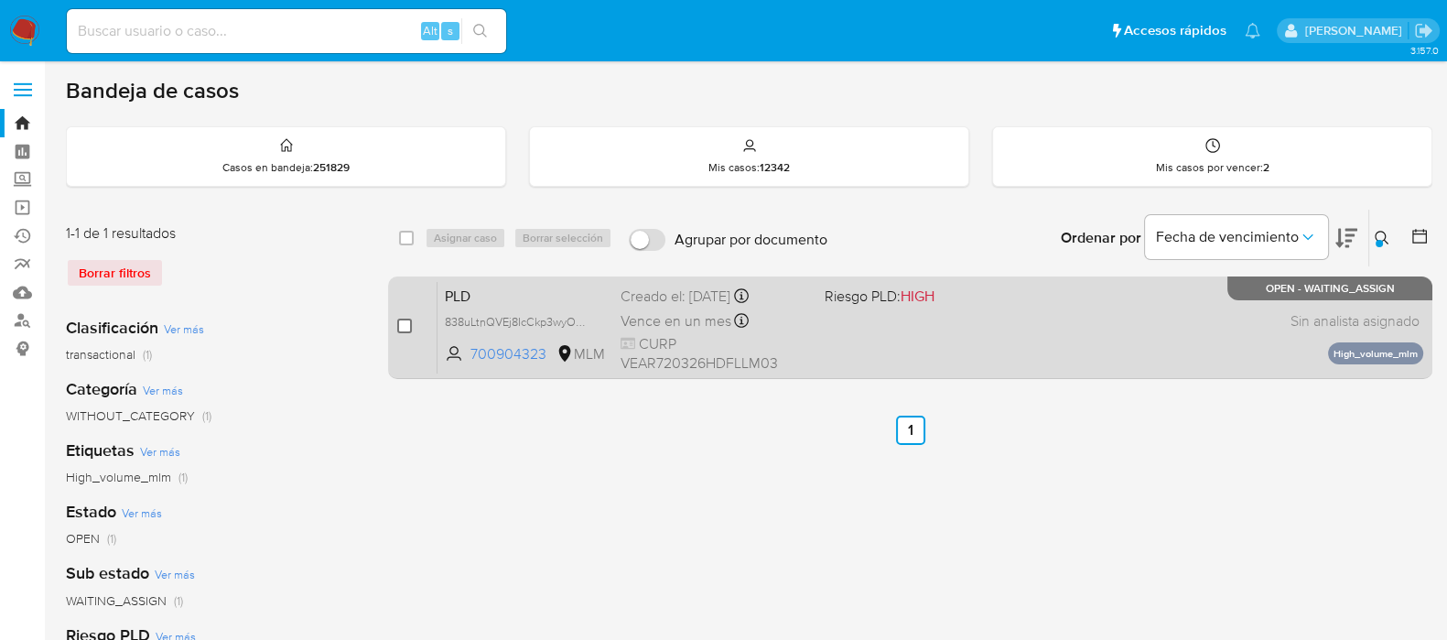
click at [400, 326] on input "checkbox" at bounding box center [404, 325] width 15 height 15
checkbox input "true"
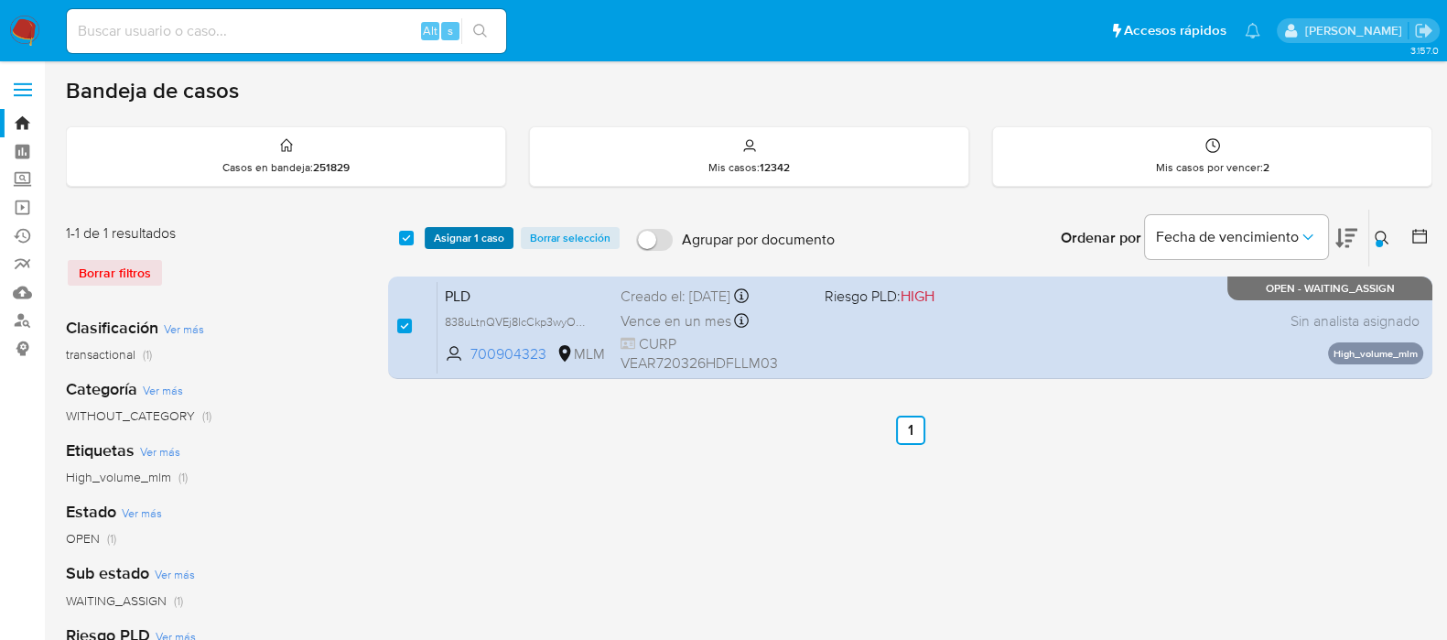
click at [476, 247] on span "Asignar 1 caso" at bounding box center [469, 238] width 70 height 18
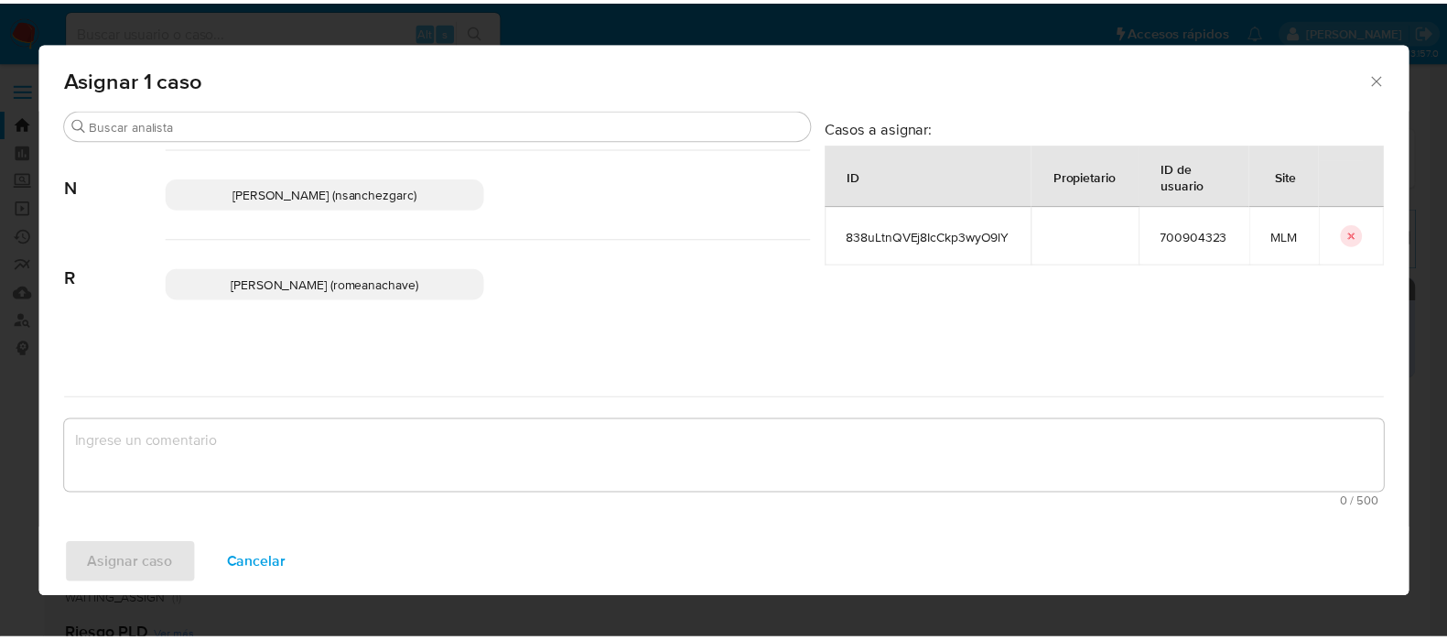
scroll to position [732, 0]
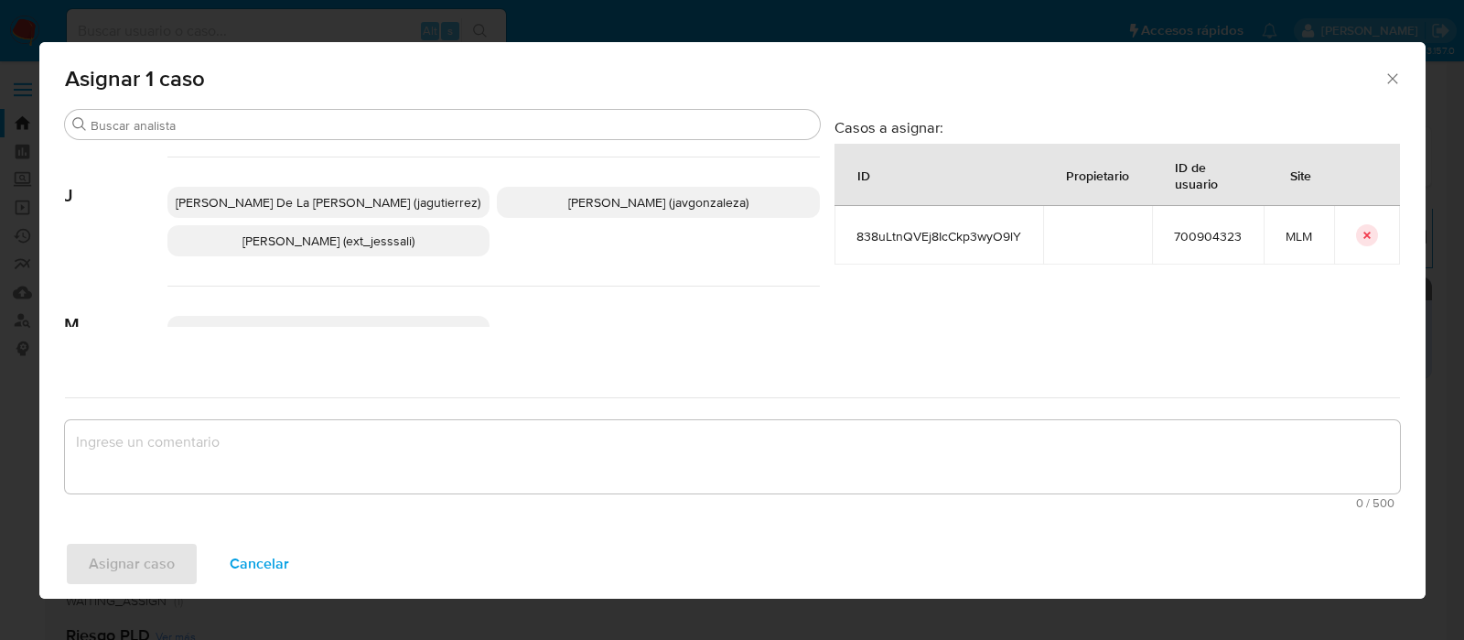
click at [365, 198] on span "Javier De La Cruz Gutierrez (jagutierrez)" at bounding box center [328, 202] width 305 height 18
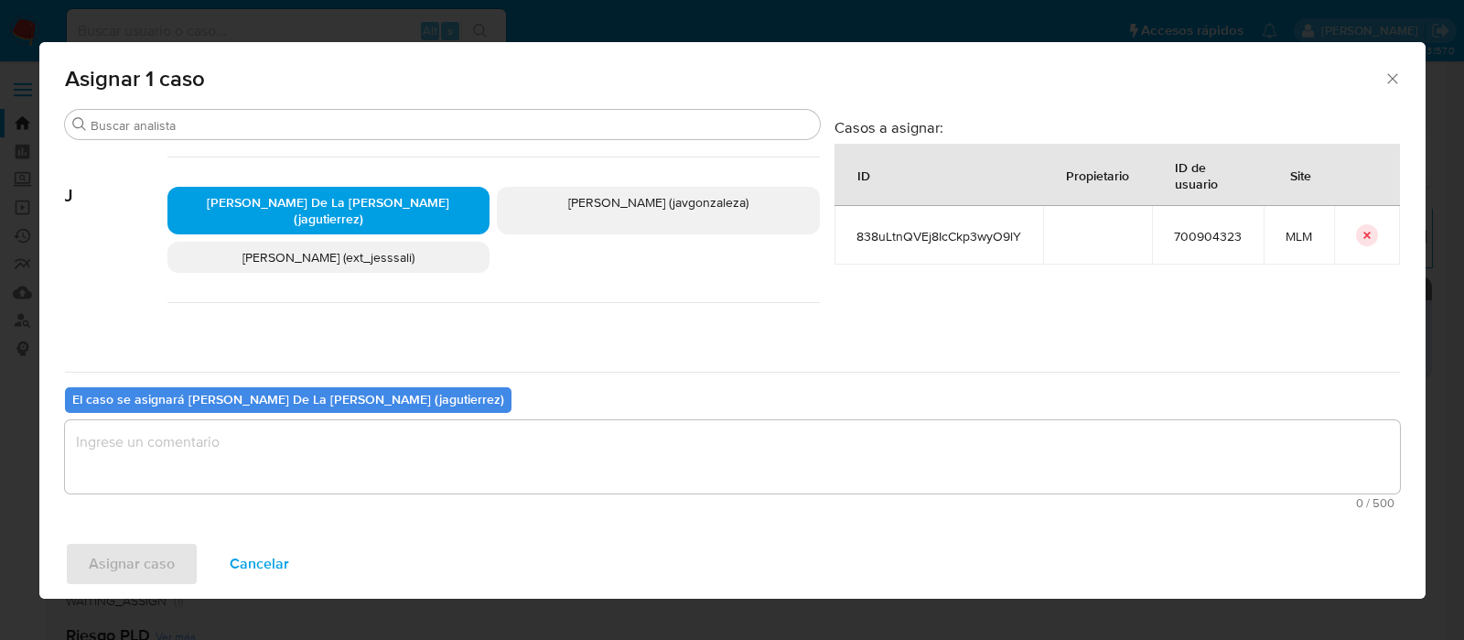
click at [233, 452] on textarea "assign-modal" at bounding box center [732, 456] width 1335 height 73
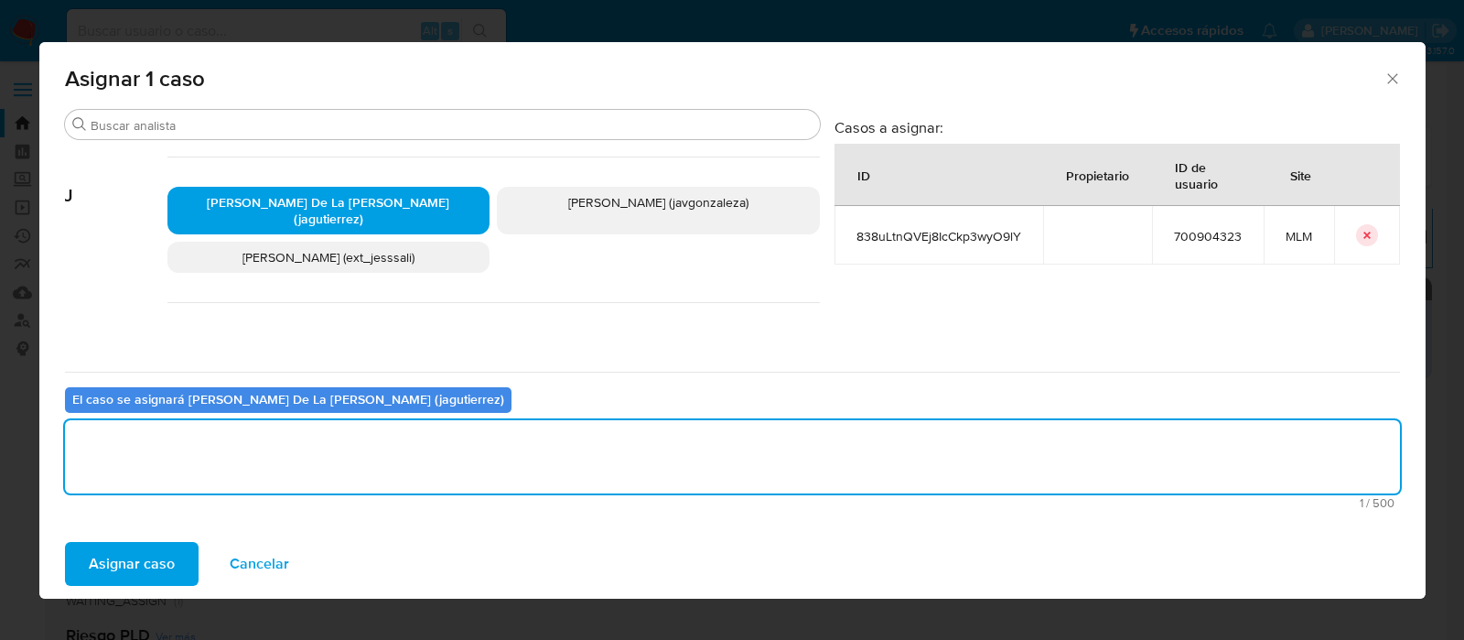
click at [151, 563] on span "Asignar caso" at bounding box center [132, 564] width 86 height 40
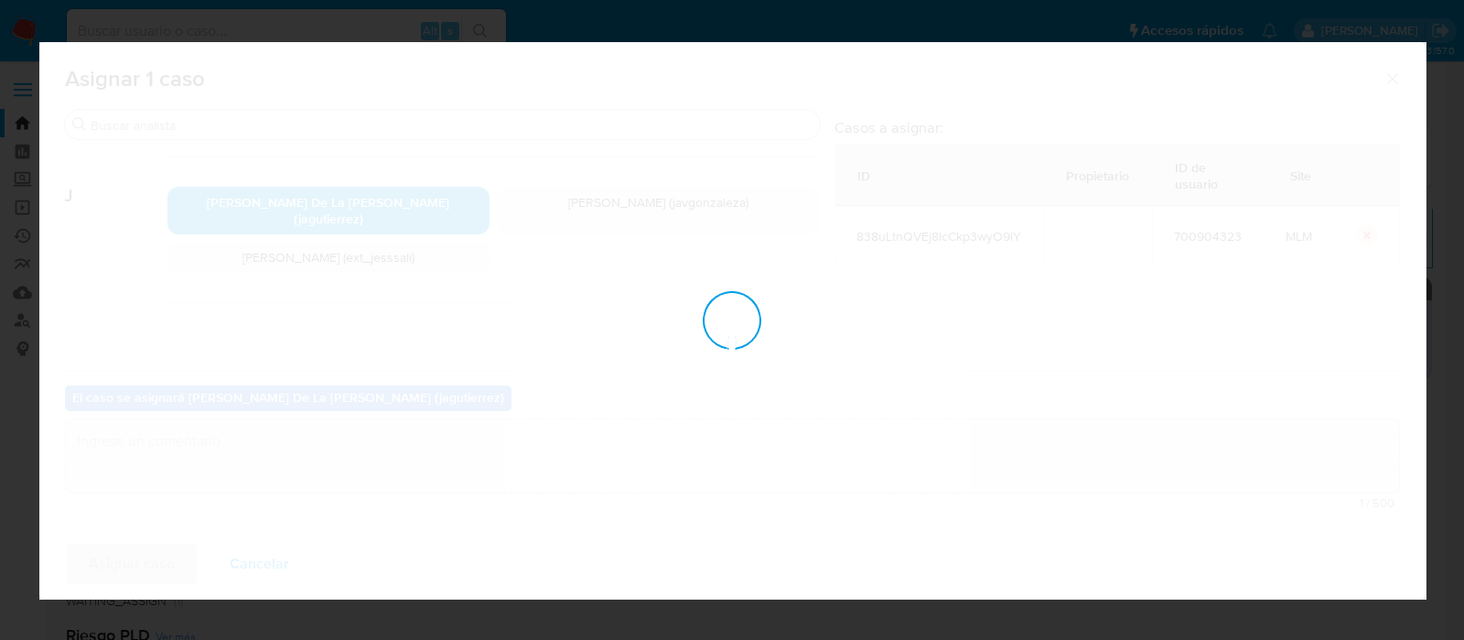
checkbox input "false"
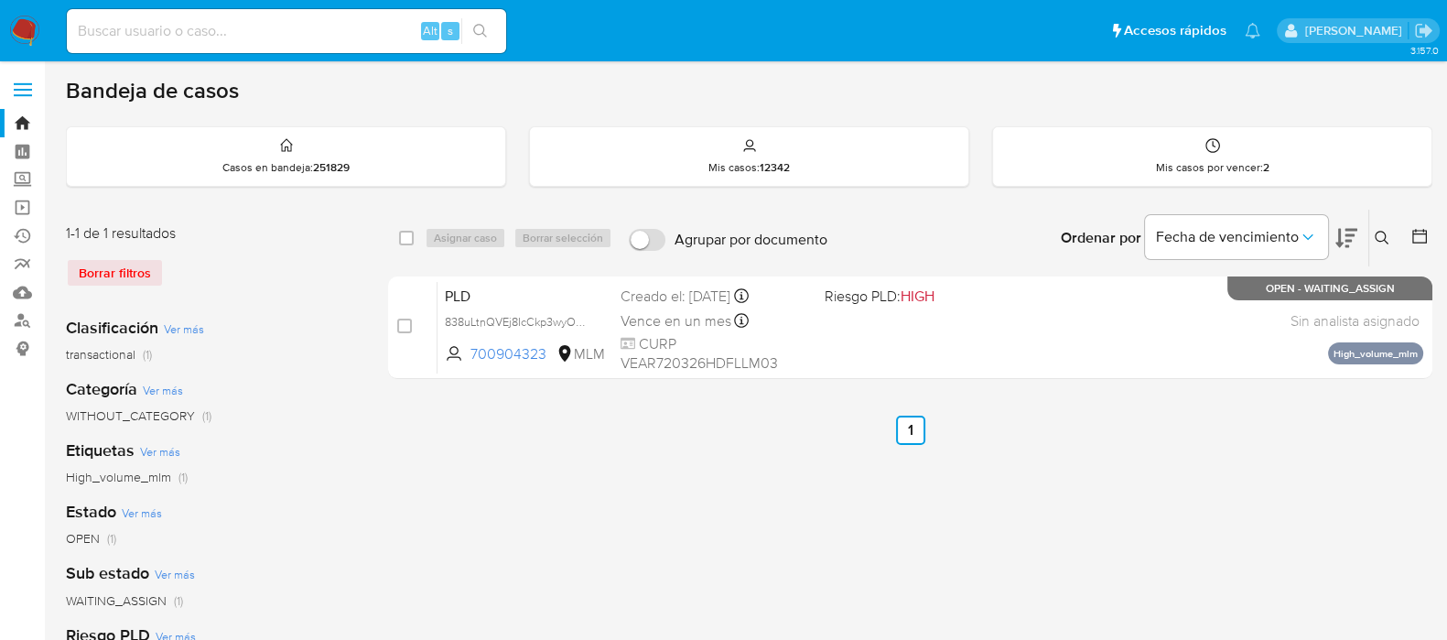
click at [1304, 435] on ul "Anterior 1 Siguiente" at bounding box center [910, 429] width 1044 height 29
click at [1305, 473] on div "select-all-cases-checkbox Asignar caso Borrar selección Agrupar por documento O…" at bounding box center [910, 611] width 1044 height 804
click at [20, 31] on img at bounding box center [24, 31] width 31 height 31
